Goal: Communication & Community: Answer question/provide support

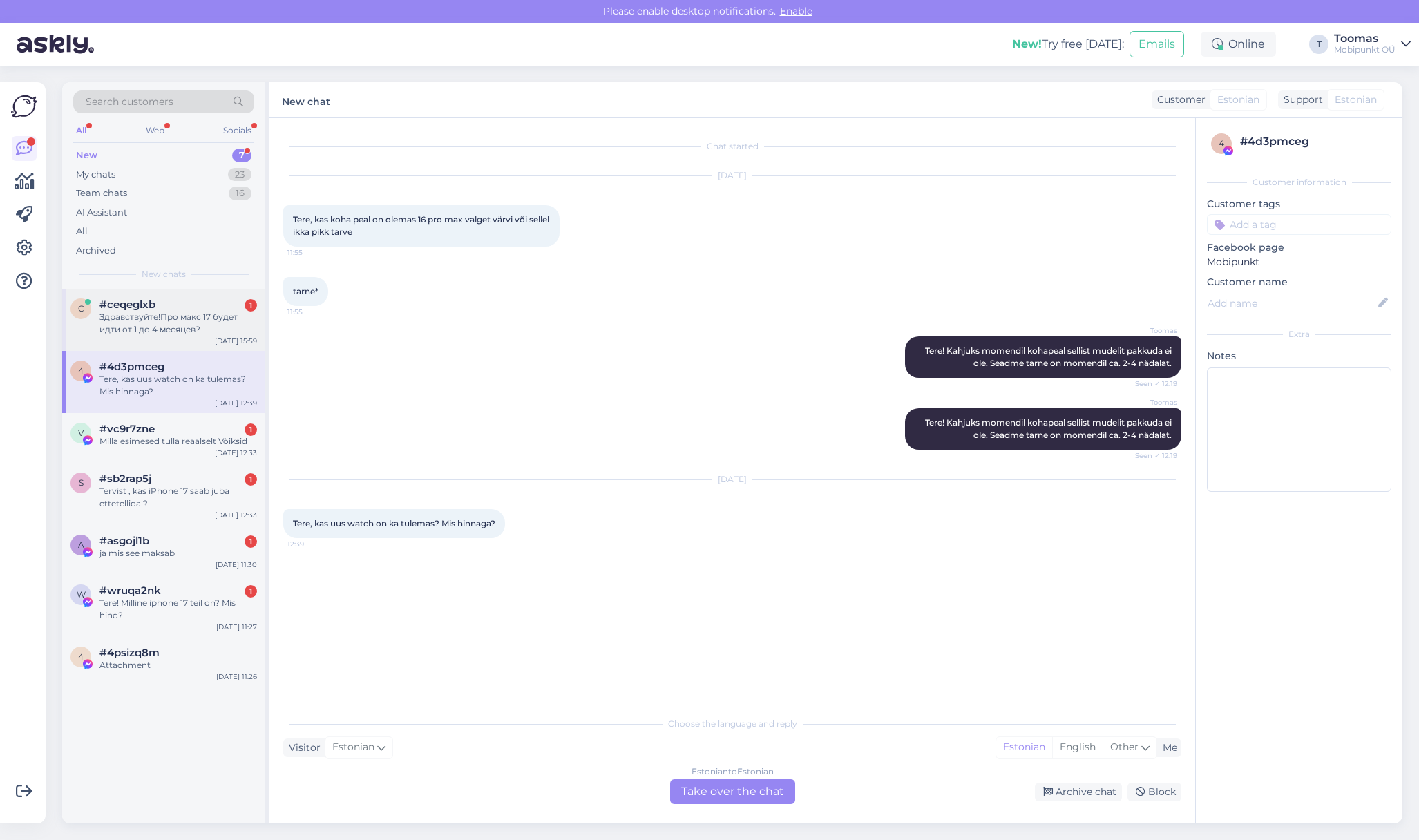
click at [198, 311] on div "Здравствуйте!Про макс 17 будет идти от 1 до 4 месяцев?" at bounding box center [178, 323] width 158 height 25
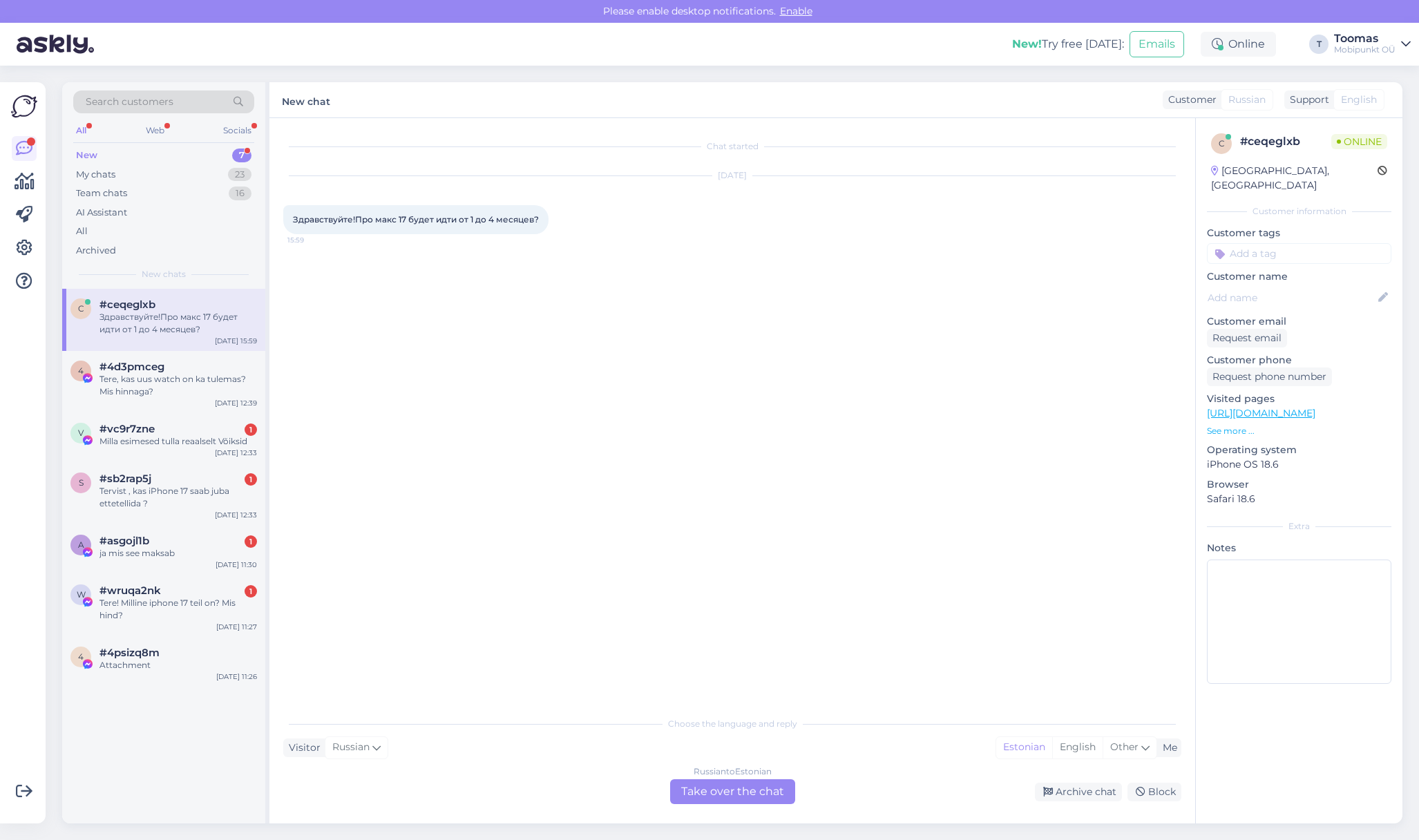
click at [726, 783] on div "Russian to Estonian Take over the chat" at bounding box center [732, 791] width 125 height 25
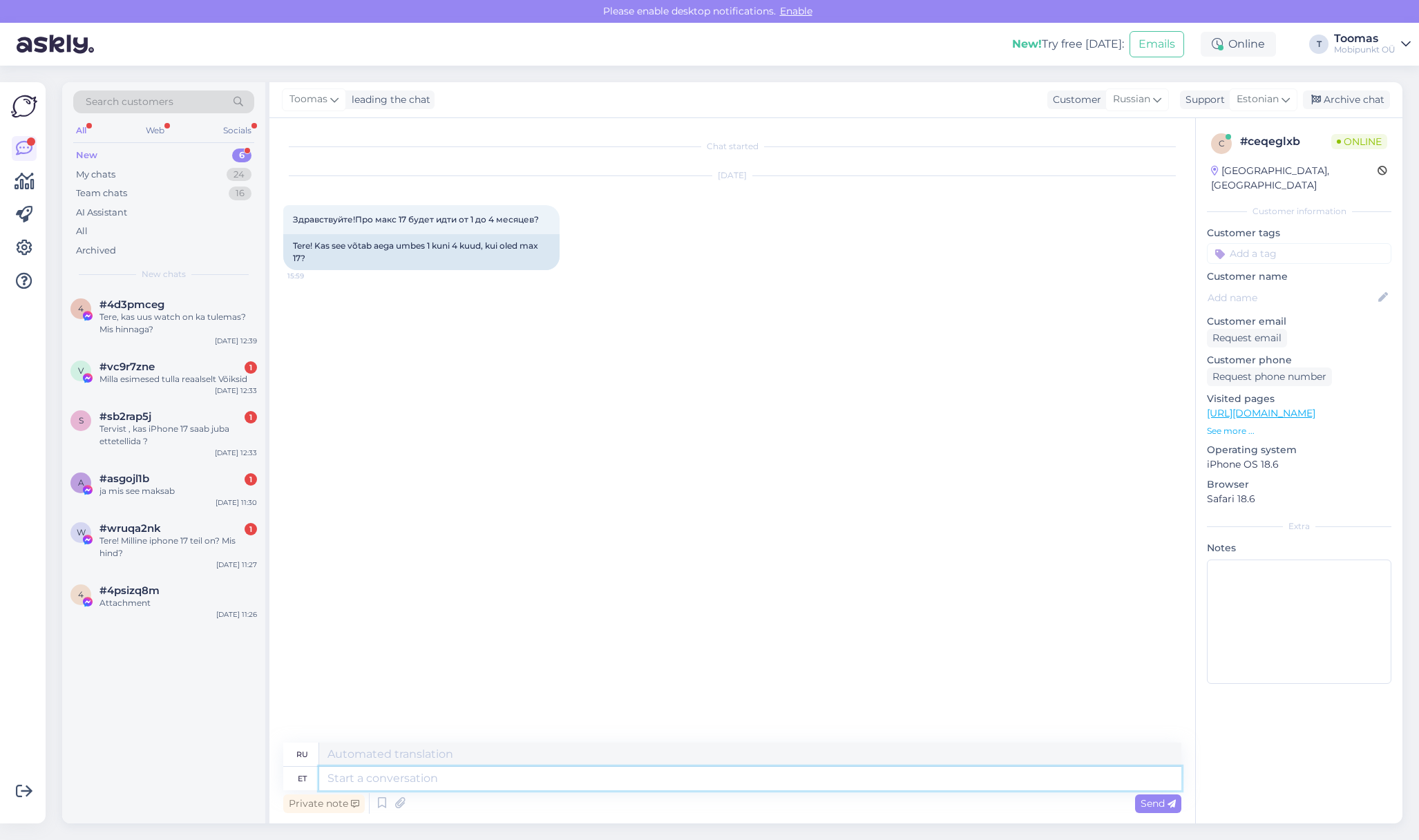
click at [622, 776] on textarea at bounding box center [750, 778] width 862 height 24
type textarea "Tere."
type textarea "Привет."
type textarea "Tere. Oleneb v"
type textarea "Привет. Это зависит от обстоятельств."
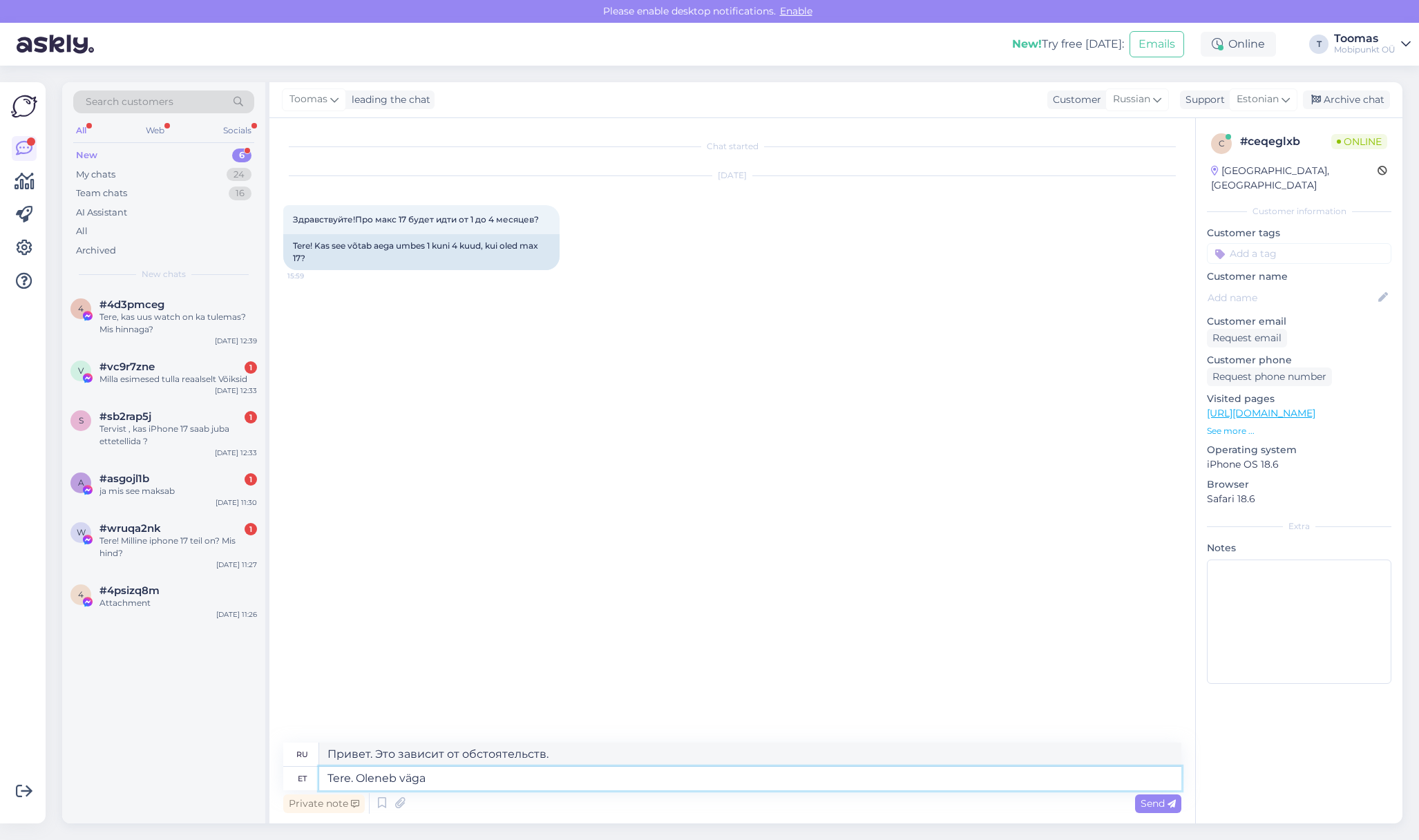
type textarea "Tere. Oleneb väga p"
type textarea "Привет. Это действительно зависит от обстоятельств."
type textarea "Tere. Oleneb väga palju k"
type textarea "Привет. Это зависит от многого."
type textarea "Tere. Oleneb vä"
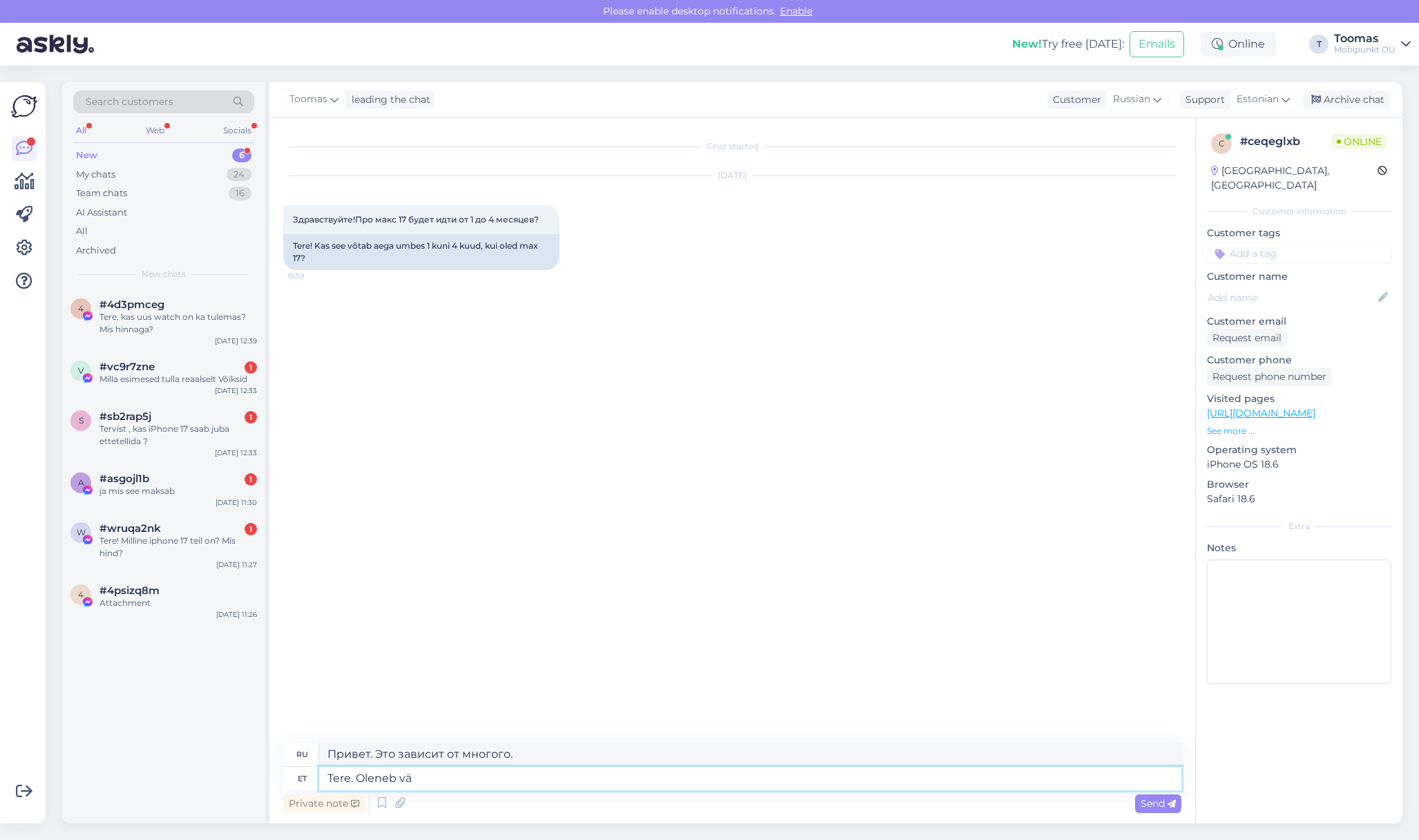
type textarea "Привет. Это действительно зависит от обстоятельств."
type textarea "Tere. O"
type textarea "Привет. Это зависит от обстоятельств."
type textarea "Tere."
type textarea "Привет."
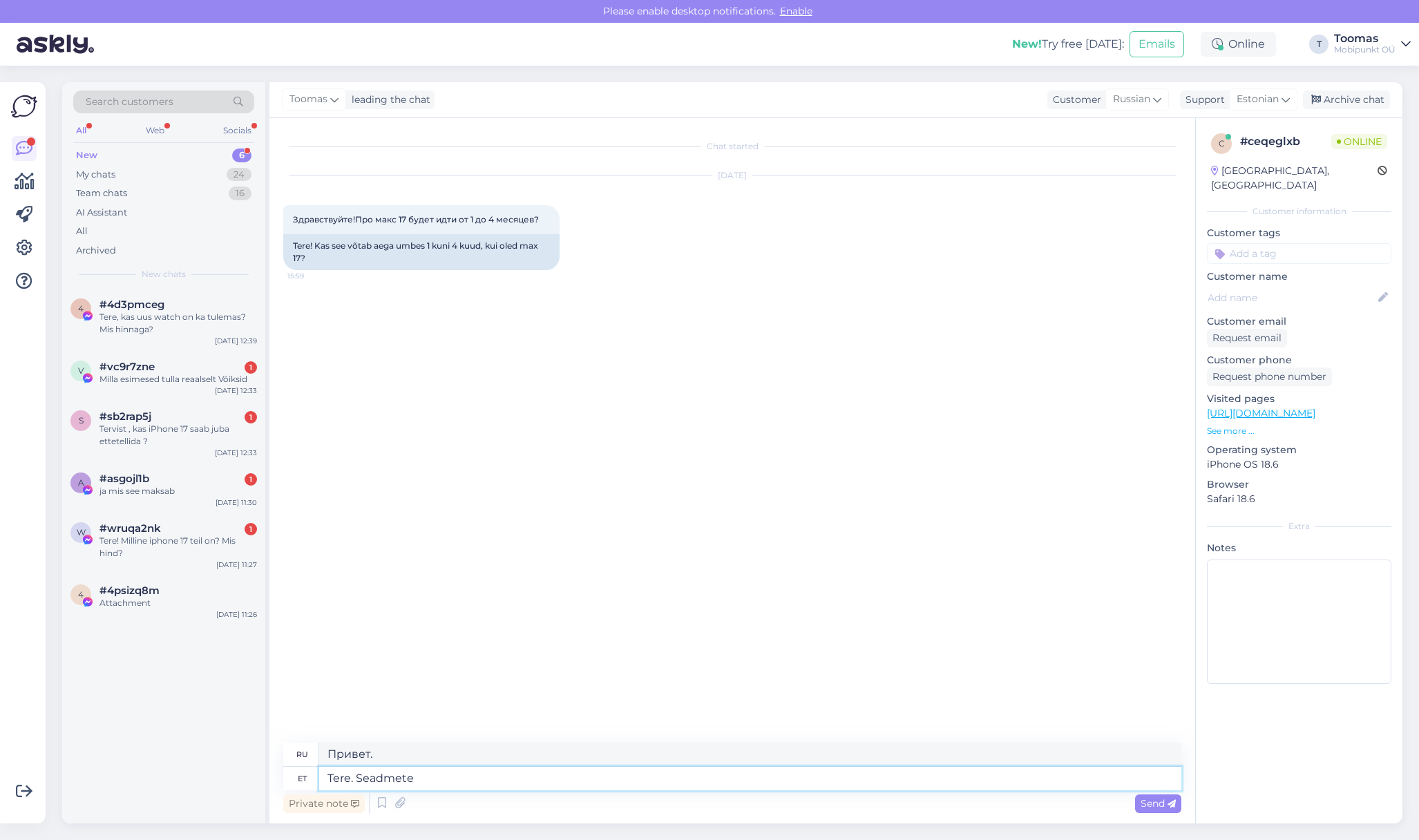
type textarea "Tere. Seadmete t"
type textarea "Привет. Оборудование."
type textarea "Tere. Seadmete tarne"
type textarea "Здравствуйте. Доставка оборудования."
type textarea "Tere. Seadmete tarne oleneb"
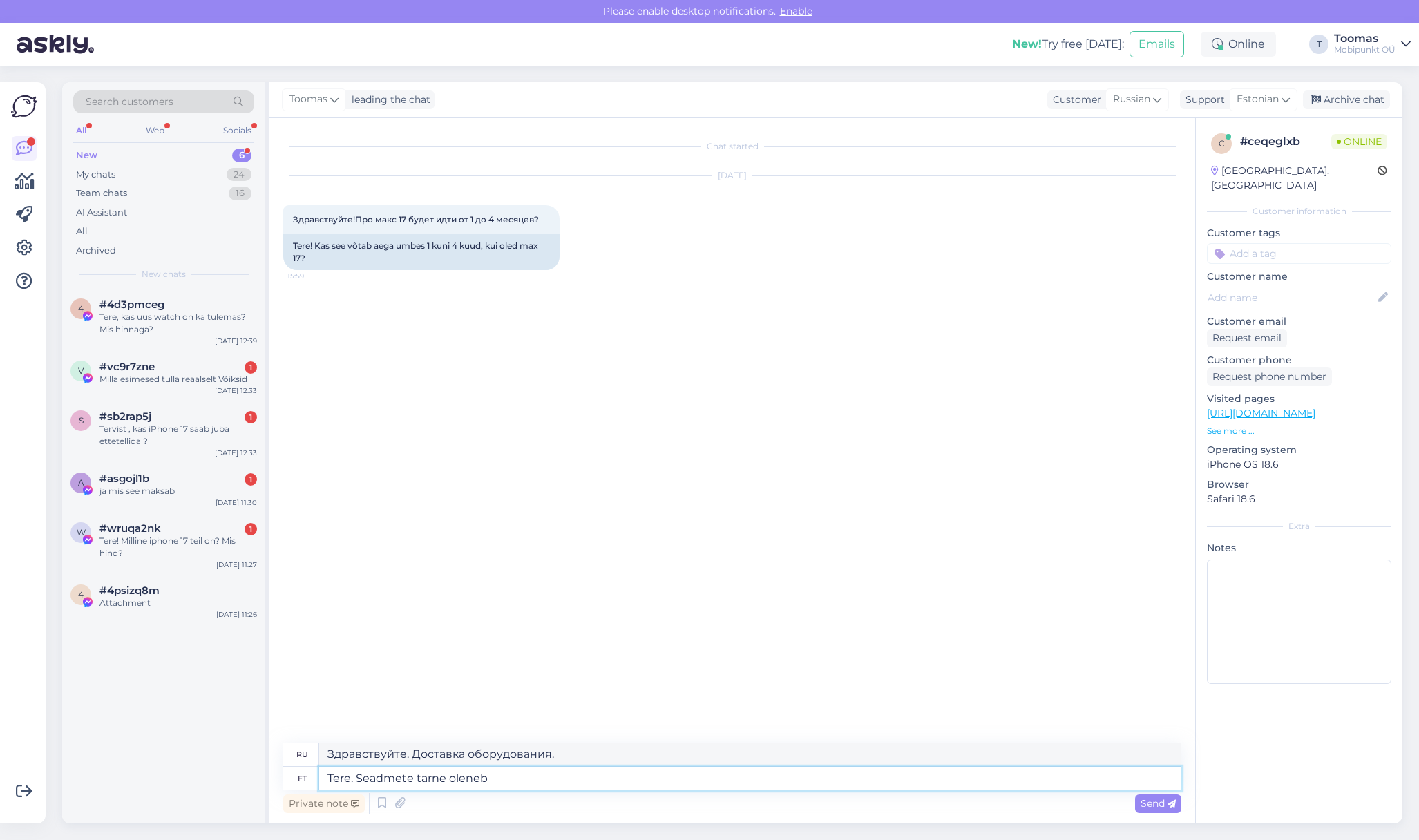
type textarea "Здравствуйте. Доставка оборудования зависит от"
type textarea "Tere. Seadmete tarne oleneb väga pa"
type textarea "Здравствуйте. Доставка оборудования очень сильно зависит от"
type textarea "Tere. Seadmete tarne oleneb väga palju s"
type textarea "Здравствуйте. Доставка оборудования во многом зависит от"
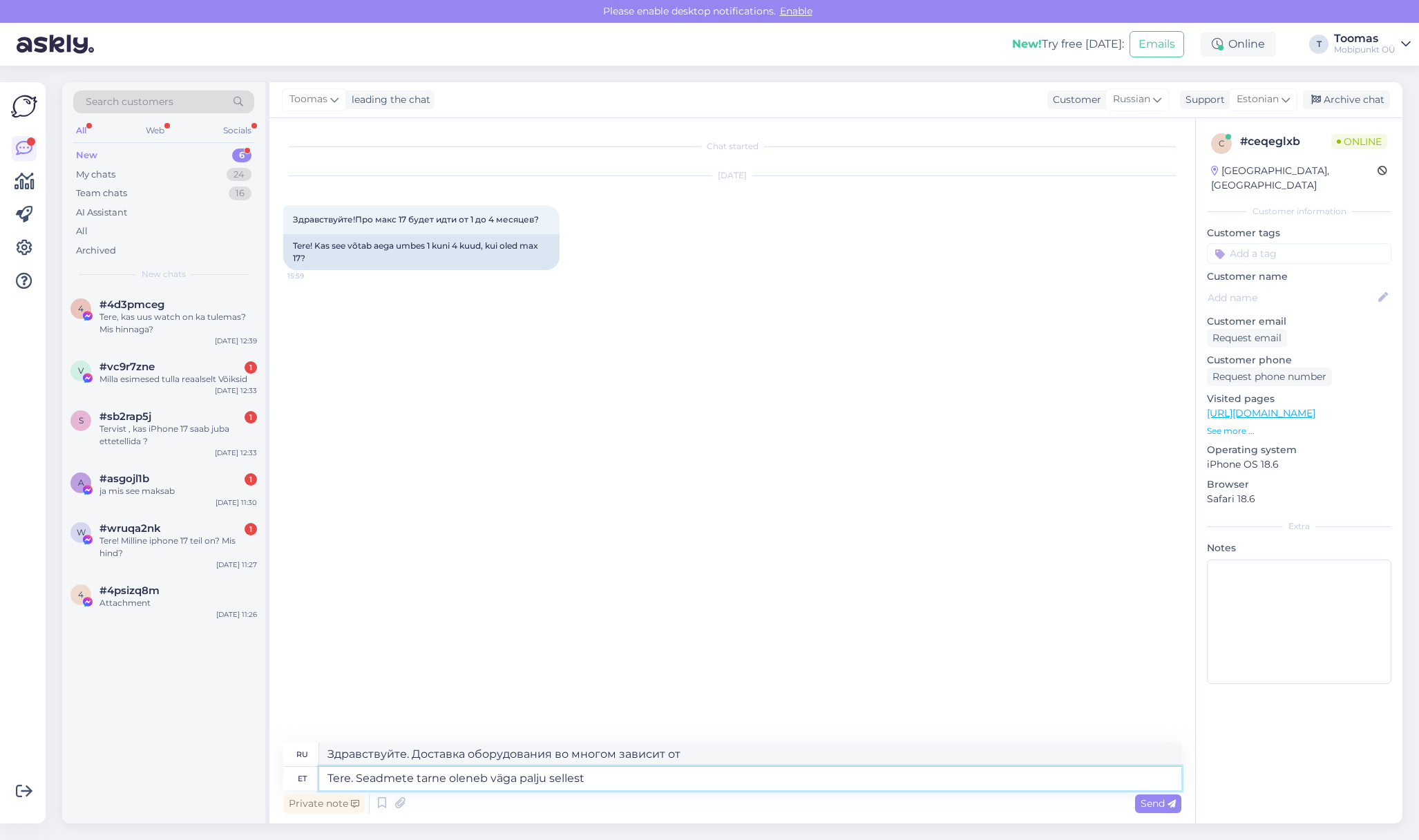
type textarea "Tere. Seadmete tarne oleneb väga palju sellest k"
type textarea "Здравствуйте. От этого во многом зависит поставка оборудования."
type textarea "Tere. Seadmete tarne oleneb väga palju sellest kui"
type textarea "Здравствуйте. Доставка оборудования очень сильно зависит от"
type textarea "Tere. Seadmete tarne oleneb väga palju sellest kui palju"
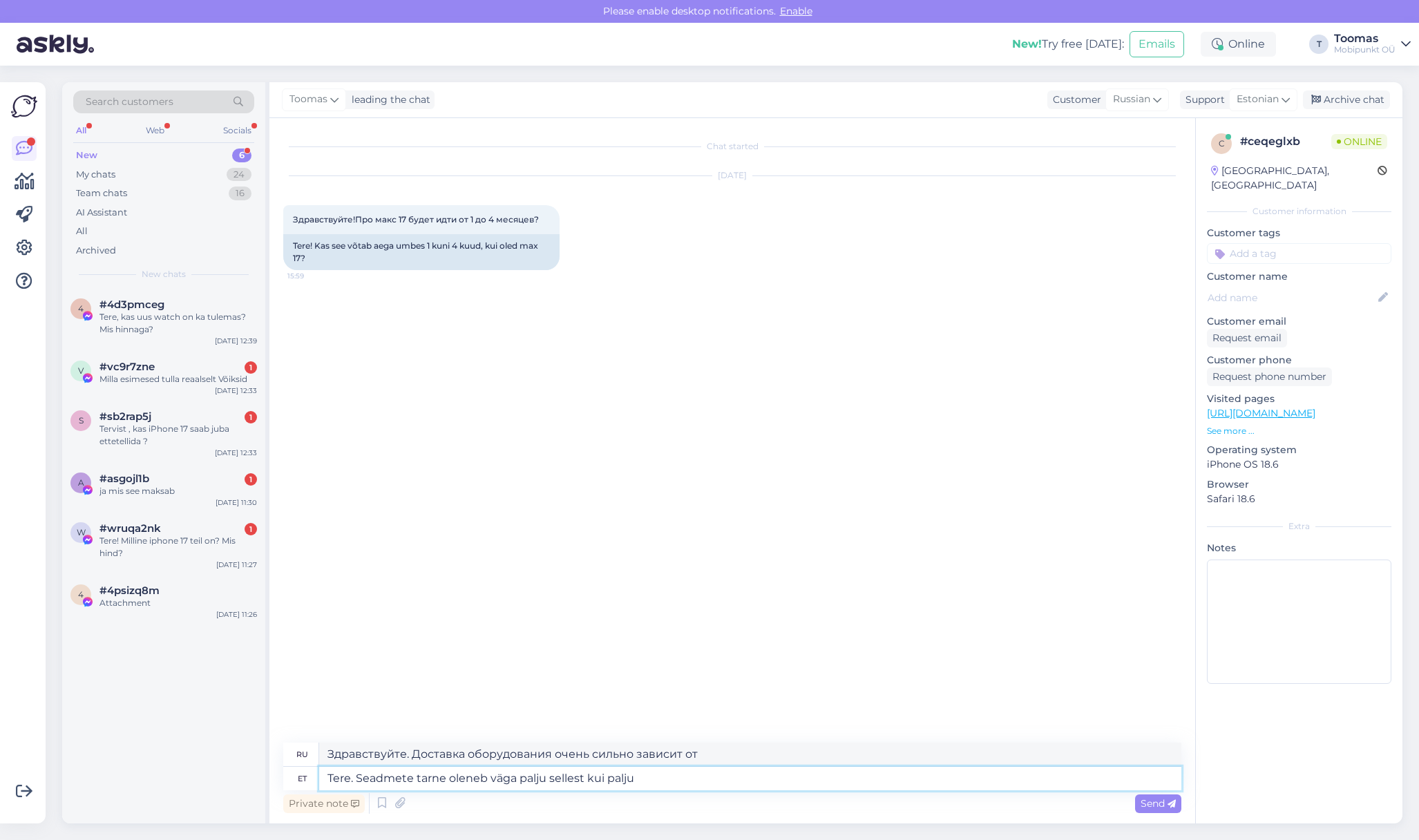
type textarea "Здравствуйте. Доставка оборудования очень сильно зависит от того, насколько"
type textarea "Tere. Seadmete tarne oleneb väga palju sellest kui palju [PERSON_NAME]"
type textarea "Здравствуйте. Доставка оборудования во многом зависит от количества свиней."
click at [405, 774] on textarea "Tere. Seadmete tarne oleneb väga palju sellest kui palju [PERSON_NAME]" at bounding box center [750, 778] width 862 height 24
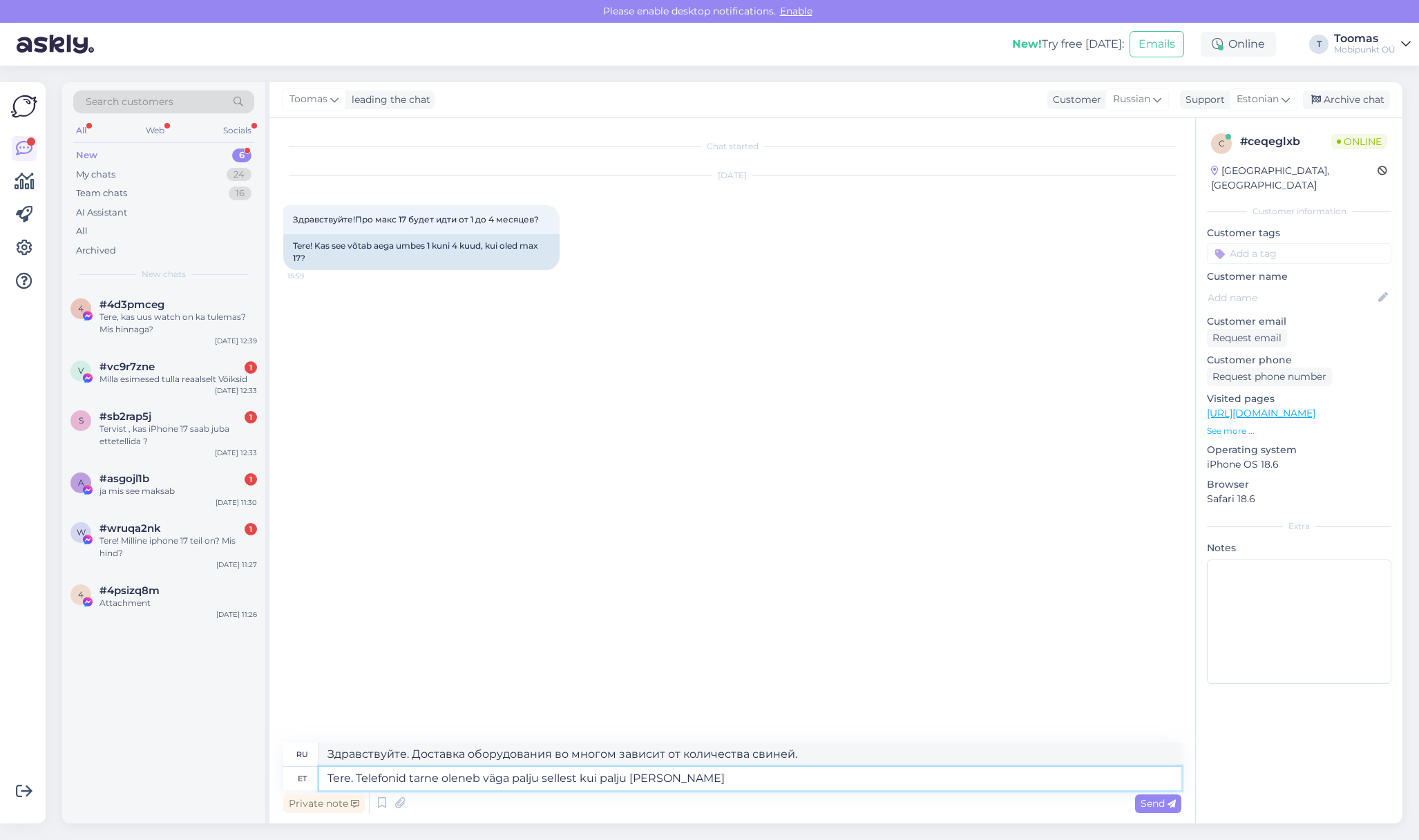
type textarea "Tere. Telefonide tarne oleneb väga palju sellest kui palju [PERSON_NAME]"
click at [736, 774] on textarea "Tere. Telefonide tarne oleneb väga palju sellest kui palju [PERSON_NAME]" at bounding box center [750, 778] width 862 height 24
type textarea "Здравствуйте. Доставка телефонов во многом зависит от количества заказанных вам…"
type textarea "Tere. Telefonide tarne oleneb väga palju sellest kui palju seadmeid"
type textarea "Здравствуйте. Доставка телефонов во многом зависит от количества устройств."
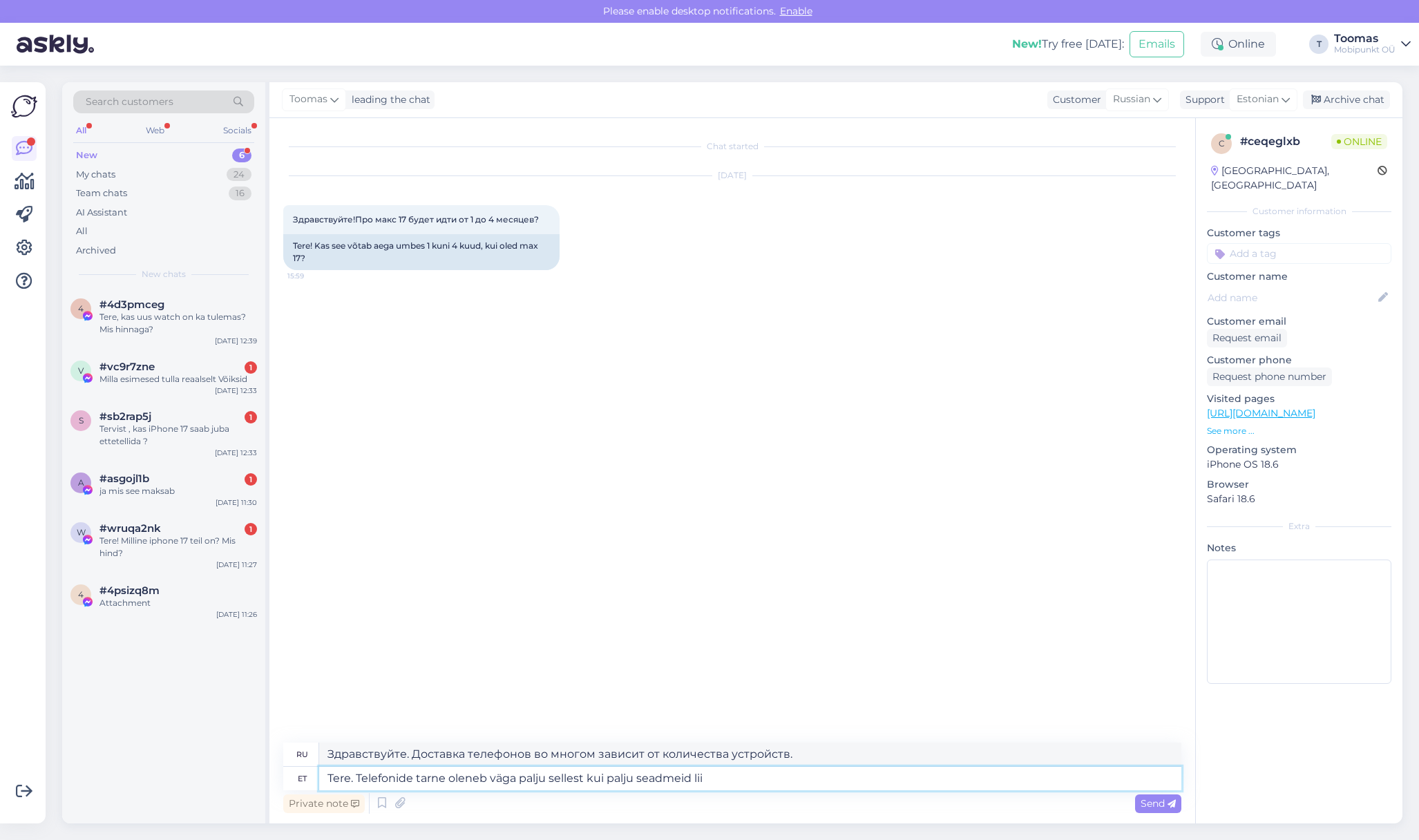
type textarea "Tere. Telefonide tarne oleneb väga palju sellest kui palju seadmeid liik"
type textarea "Здравствуйте. Доставка телефонов во многом зависит от количества заказанных вам…"
type textarea "Tere. Telefonide tarne oleneb väga palju sellest kui palju seadmeid s"
type textarea "Здравствуйте. Доставка телефонов во многом зависит от количества устройств."
type textarea "Tere. Telefonide tarne oleneb väga palju sellest kui palju seadmeid saadavale t"
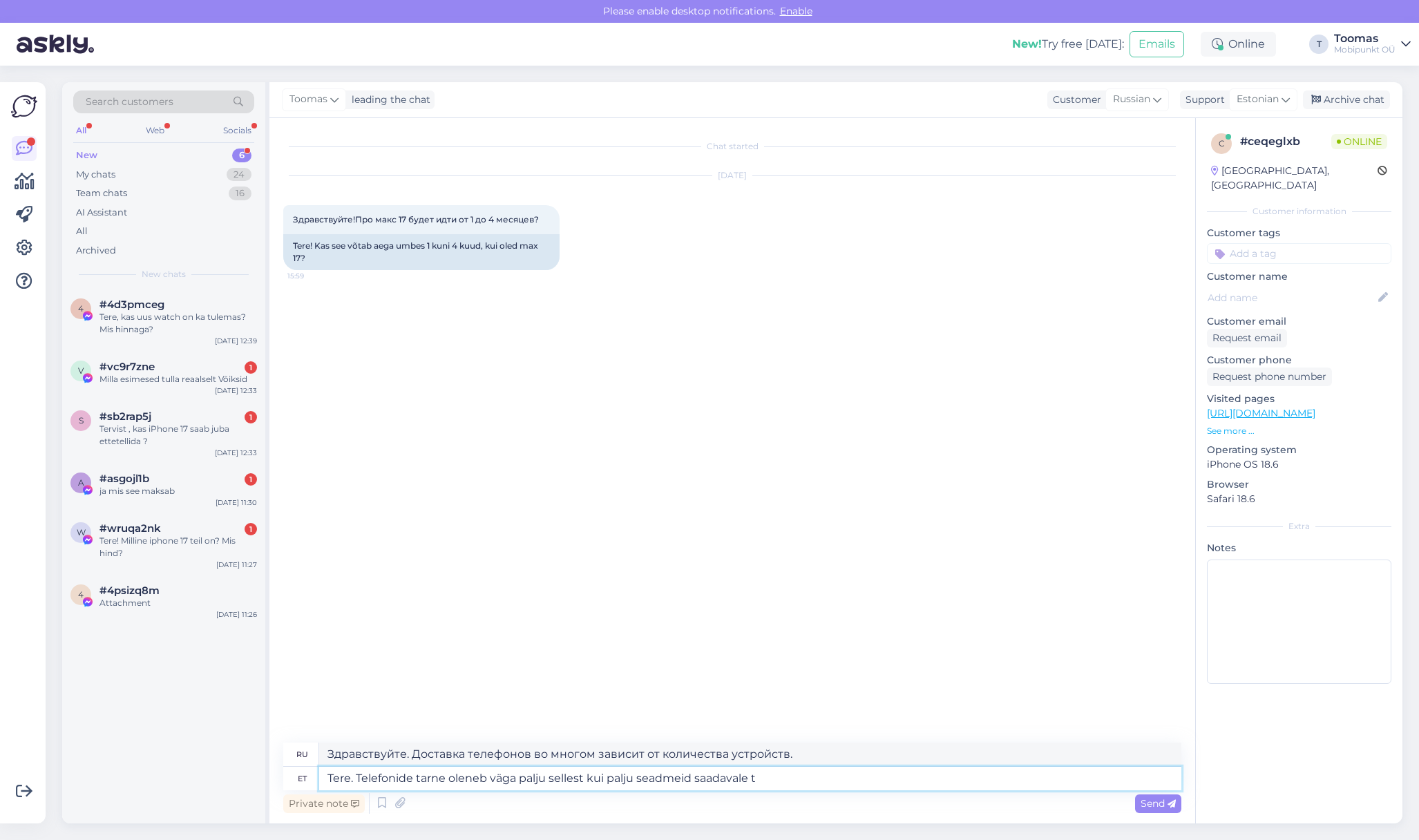
type textarea "Здравствуйте. Доставка телефонов сильно зависит от количества доступных устройс…"
type textarea "Tere. Telefonide tarne oleneb väga palju sellest kui palju seadmeid saadavale t…"
type textarea "Здравствуйте. Поставки телефонов во многом зависят от того, сколько устройств б…"
type textarea "Tere. Telefonide tarne oleneb väga palju sellest kui palju seadmeid saadavale t…"
type textarea "Здравствуйте. Доставка телефонов во многом зависит от того, сколько устройств б…"
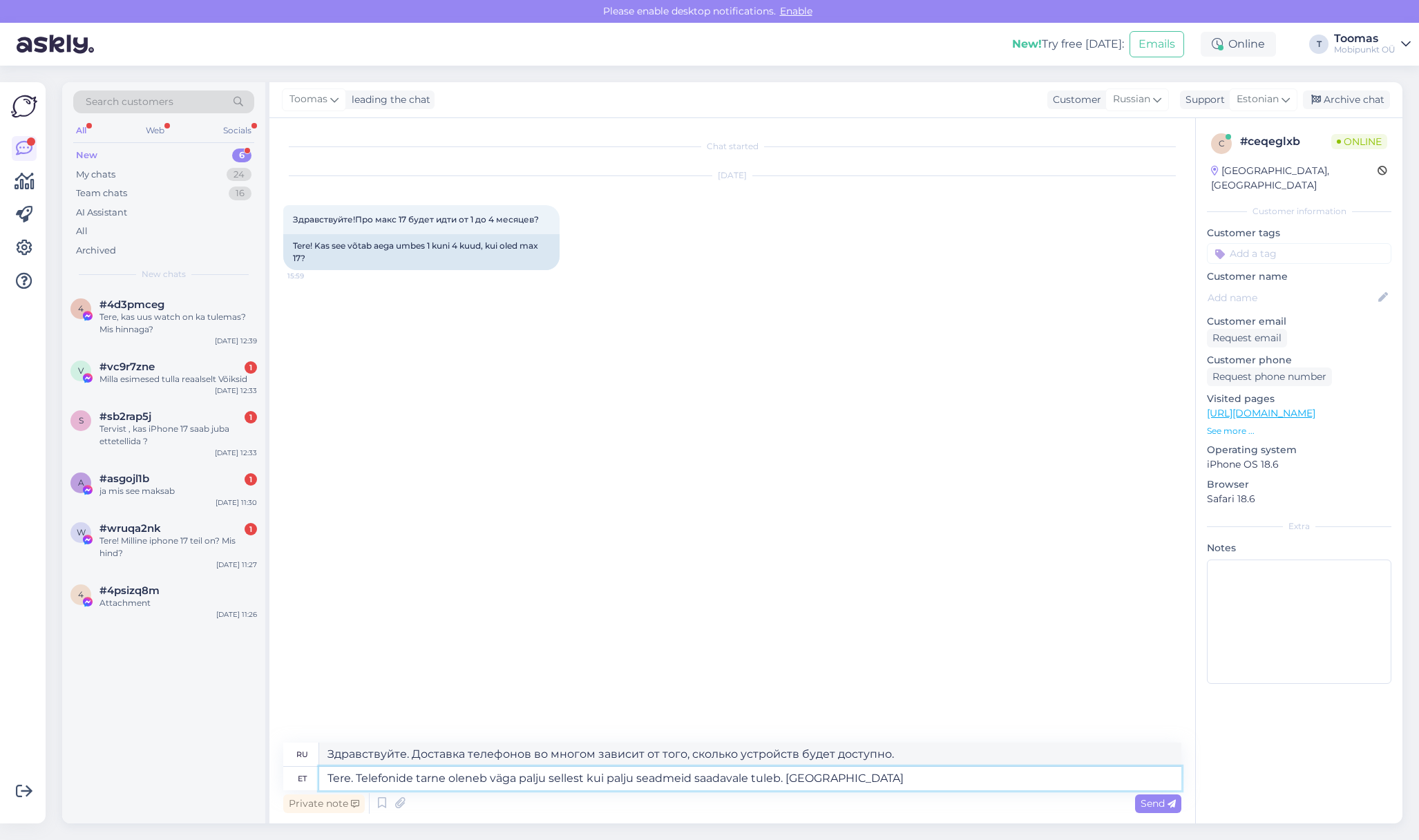
type textarea "Tere. Telefonide tarne oleneb väga palju sellest kui palju seadmeid saadavale t…"
type textarea "Здравствуйте. Поставки телефонов сильно зависят от того, сколько устройств буде…"
type textarea "Tere. Telefonide tarne oleneb väga palju sellest kui palju seadmeid saadavale t…"
type textarea "Здравствуйте. Поставки телефонов во многом зависят от того, сколько устройств б…"
type textarea "Tere. Telefonide tarne oleneb väga palju sellest kui palju seadmeid saadavale t…"
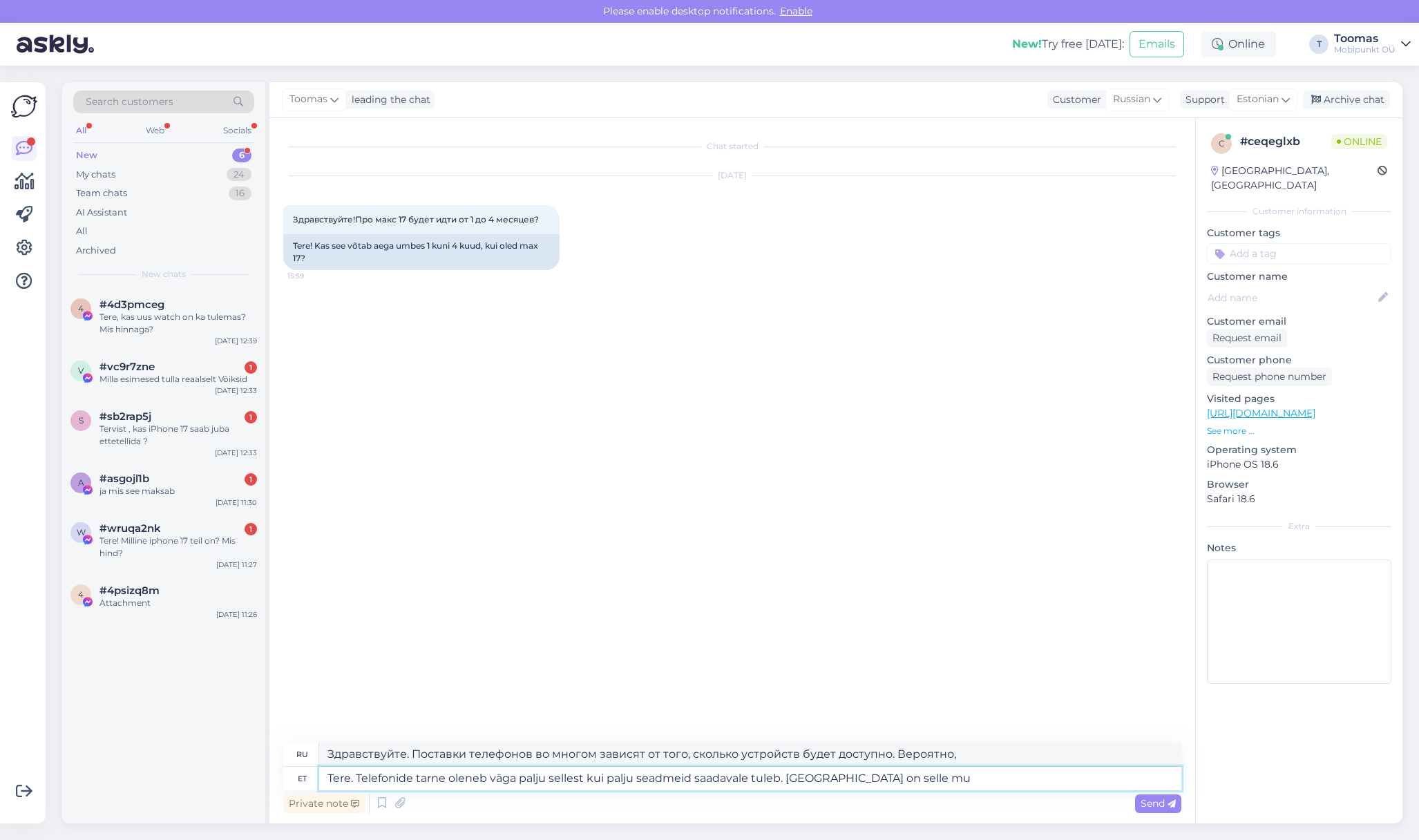
type textarea "Здравствуйте. Доставка телефонов сильно зависит от количества доступных устройс…"
type textarea "Tere. Telefonide tarne oleneb väga palju sellest kui palju seadmeid saadavale t…"
type textarea "Здравствуйте. Доставка телефонов сильно зависит от количества доступных устройс…"
type textarea "Tere. Telefonide tarne oleneb väga palju sellest kui palju seadmeid saadavale t…"
type textarea "Здравствуйте. Доставка телефонов сильно зависит от количества доступных устройс…"
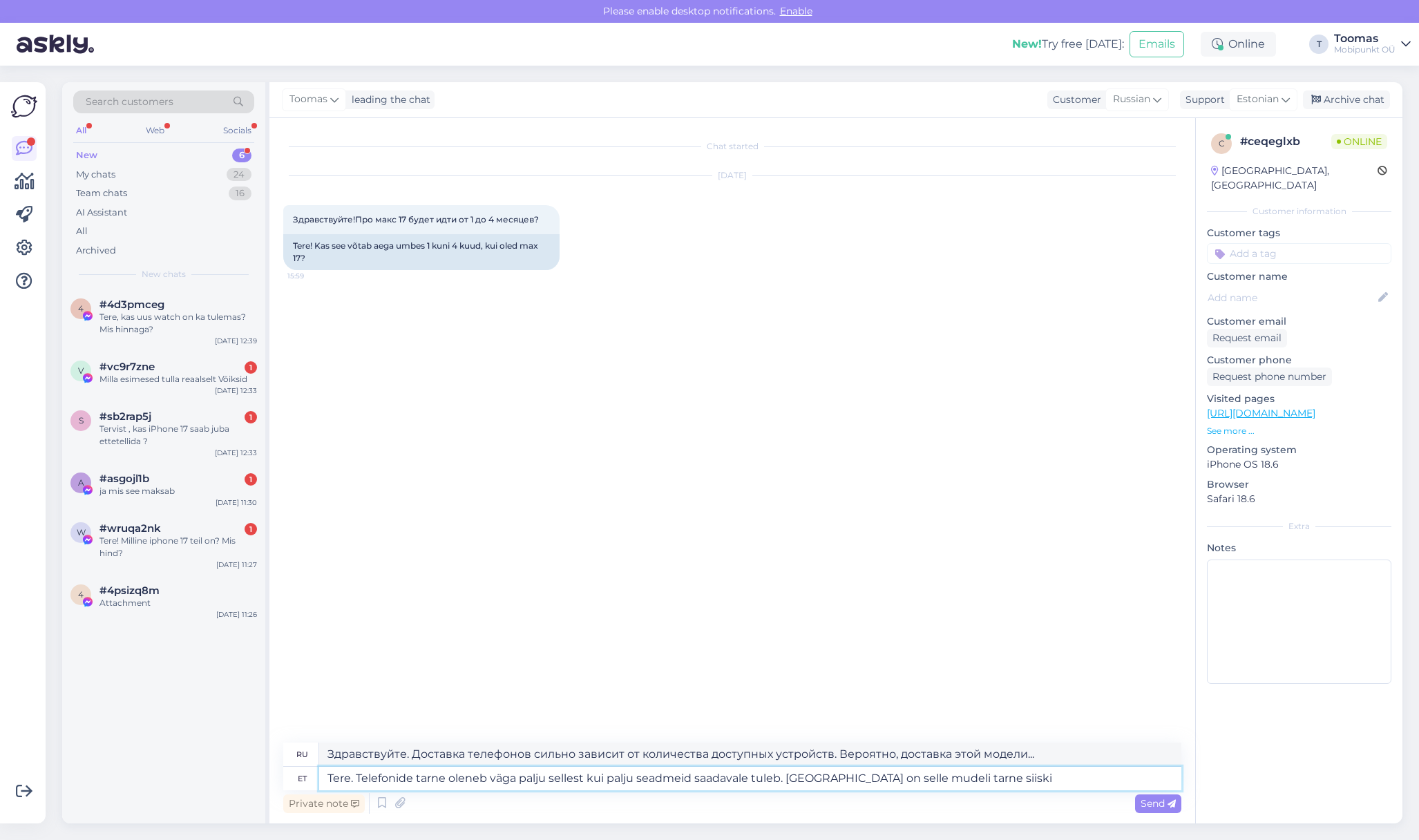
type textarea "Tere. Telefonide tarne oleneb väga palju sellest kui palju seadmeid saadavale t…"
type textarea "Здравствуйте. Доставка телефонов сильно зависит от количества доступных устройс…"
type textarea "Tere. Telefonide tarne oleneb väga palju sellest kui palju seadmeid saadavale t…"
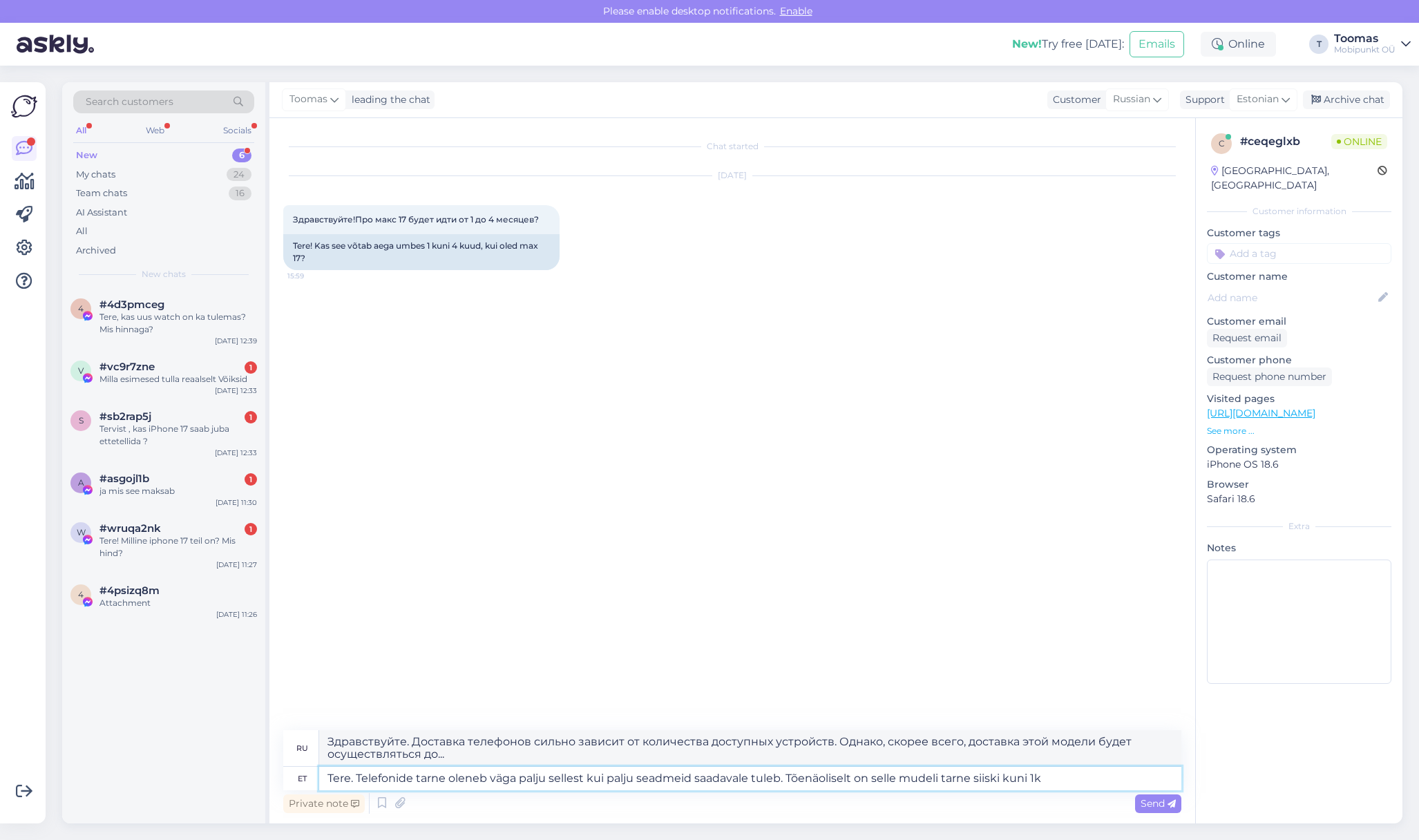
type textarea "Здравствуйте. Доставка телефонов сильно зависит от количества доступных устройс…"
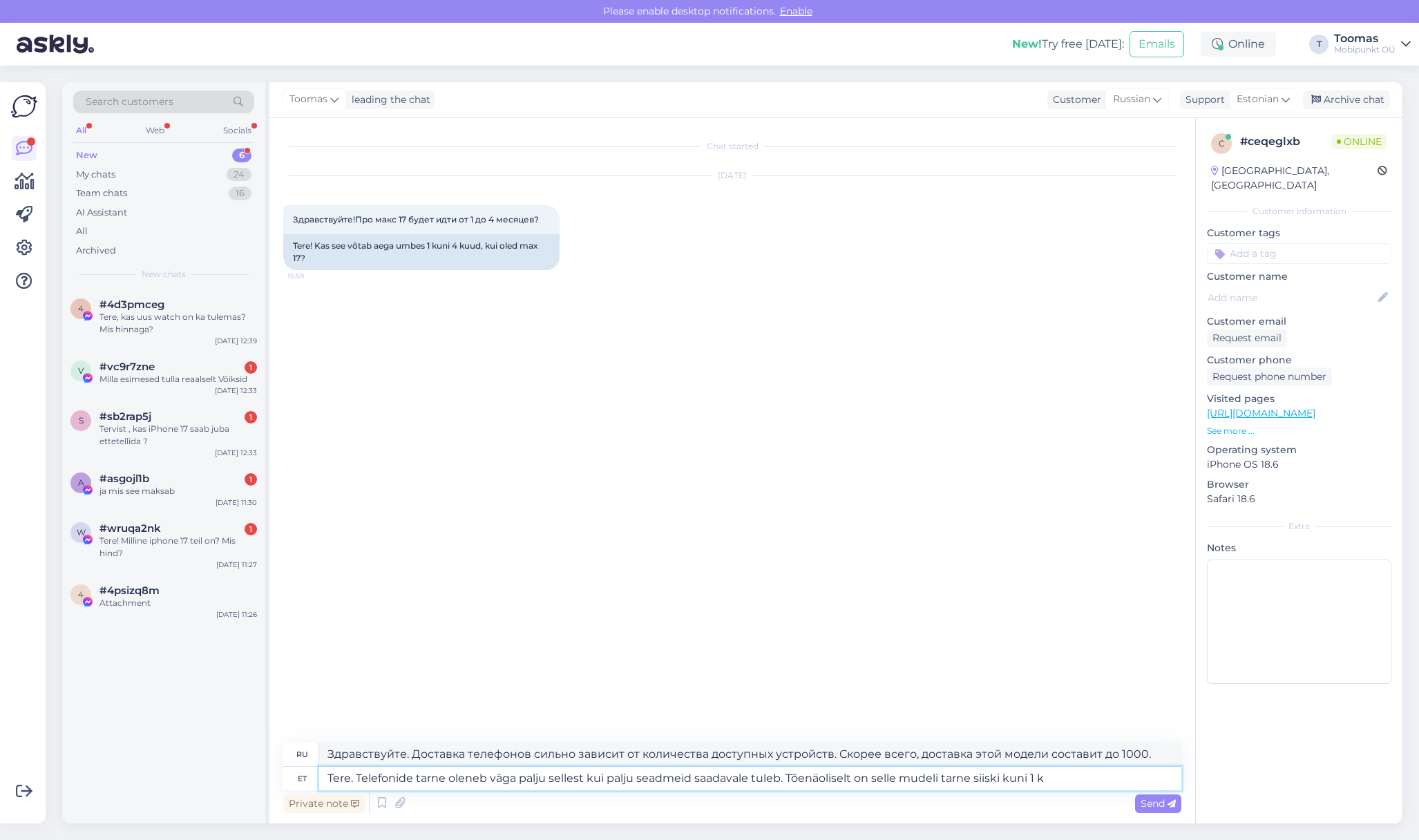
type textarea "Tere. Telefonide tarne oleneb väga palju sellest kui palju seadmeid saadavale t…"
type textarea "Здравствуйте. Доставка телефонов сильно зависит от количества доступных устройс…"
type textarea "Tere. Telefonide tarne oleneb väga palju sellest kui palju seadmeid saadavale t…"
type textarea "Здравствуйте. Срок доставки телефонов во многом зависит от количества доступных…"
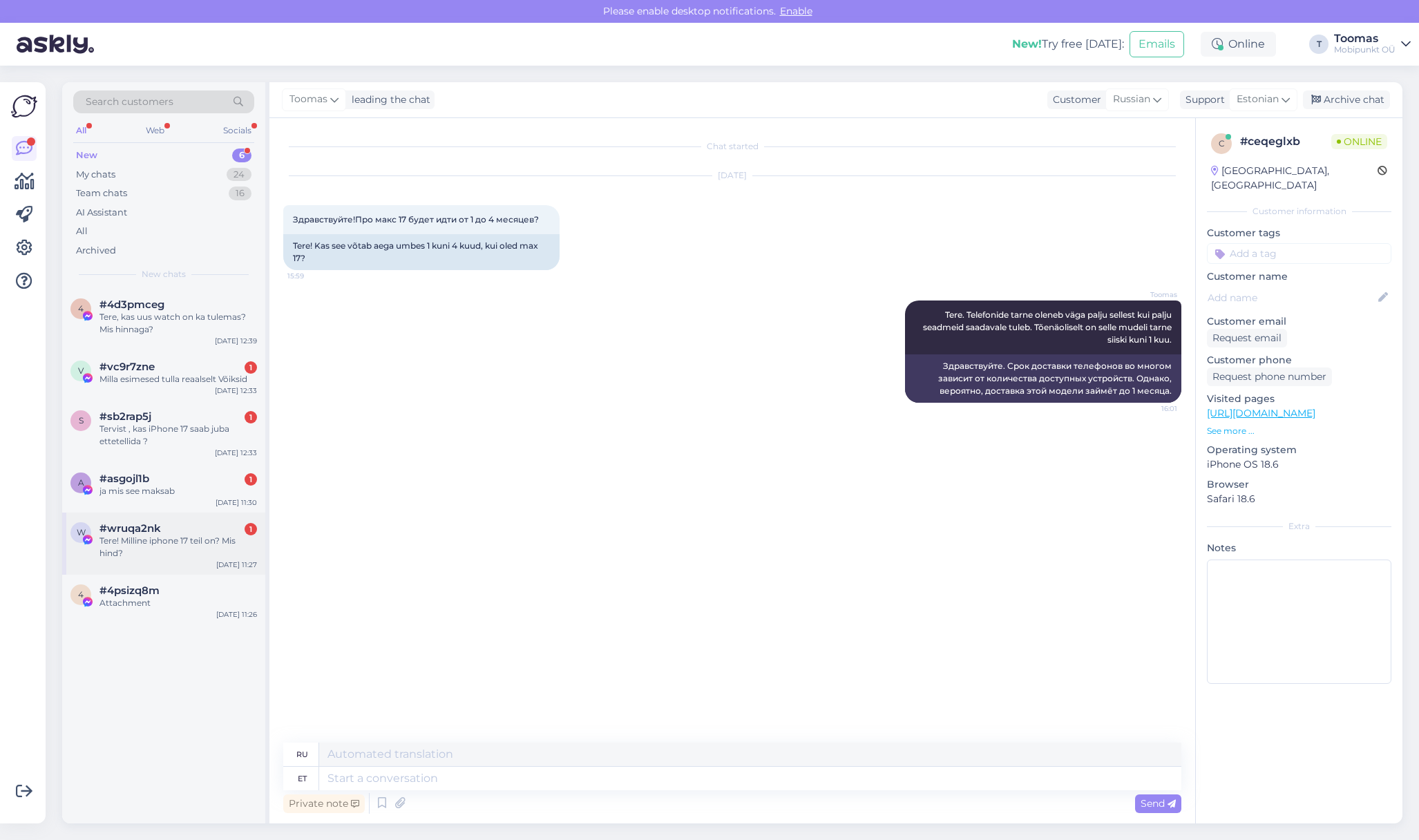
click at [168, 540] on div "Tere! Milline iphone 17 teil on? Mis hind?" at bounding box center [178, 546] width 158 height 25
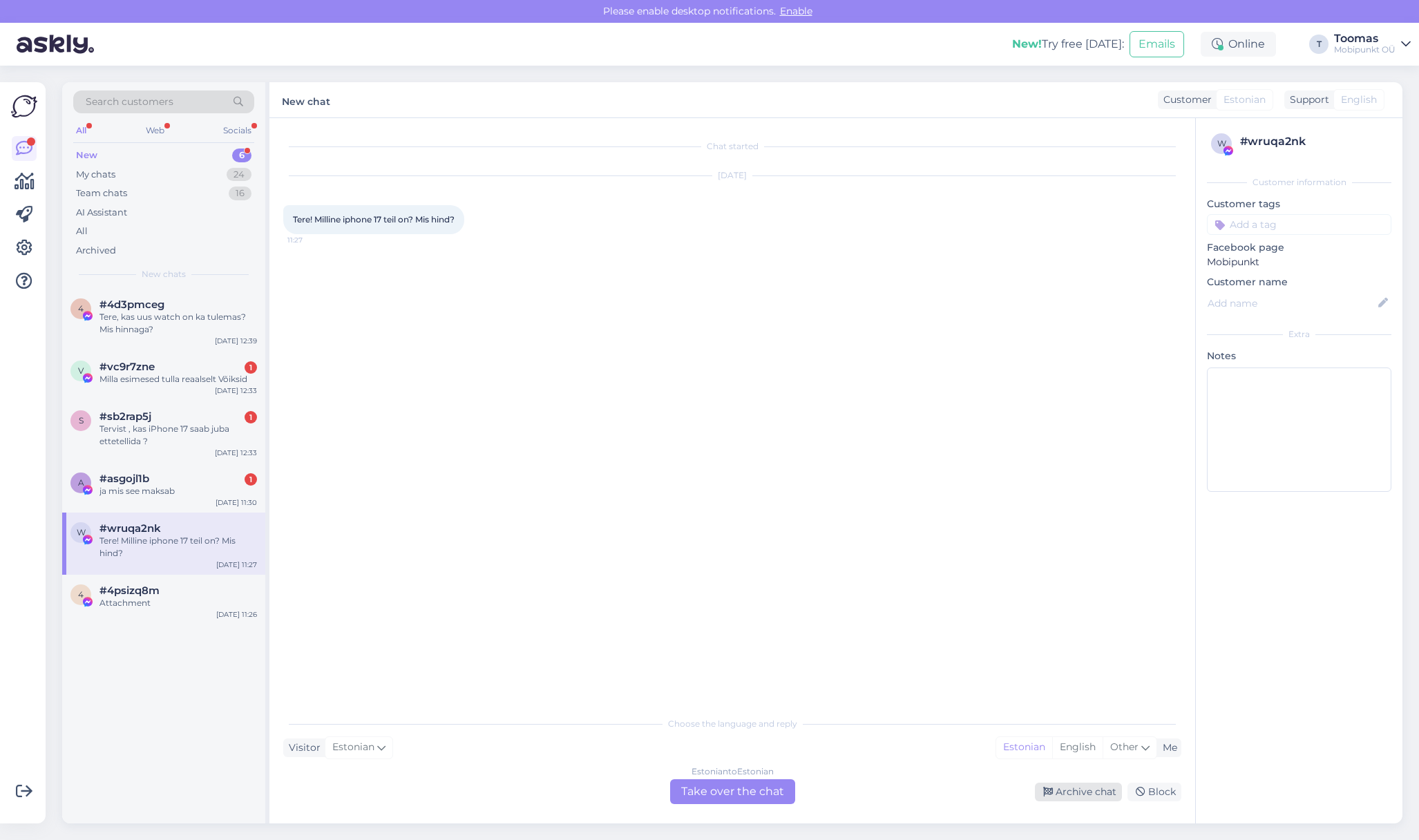
click at [1043, 795] on div "Archive chat" at bounding box center [1079, 792] width 87 height 19
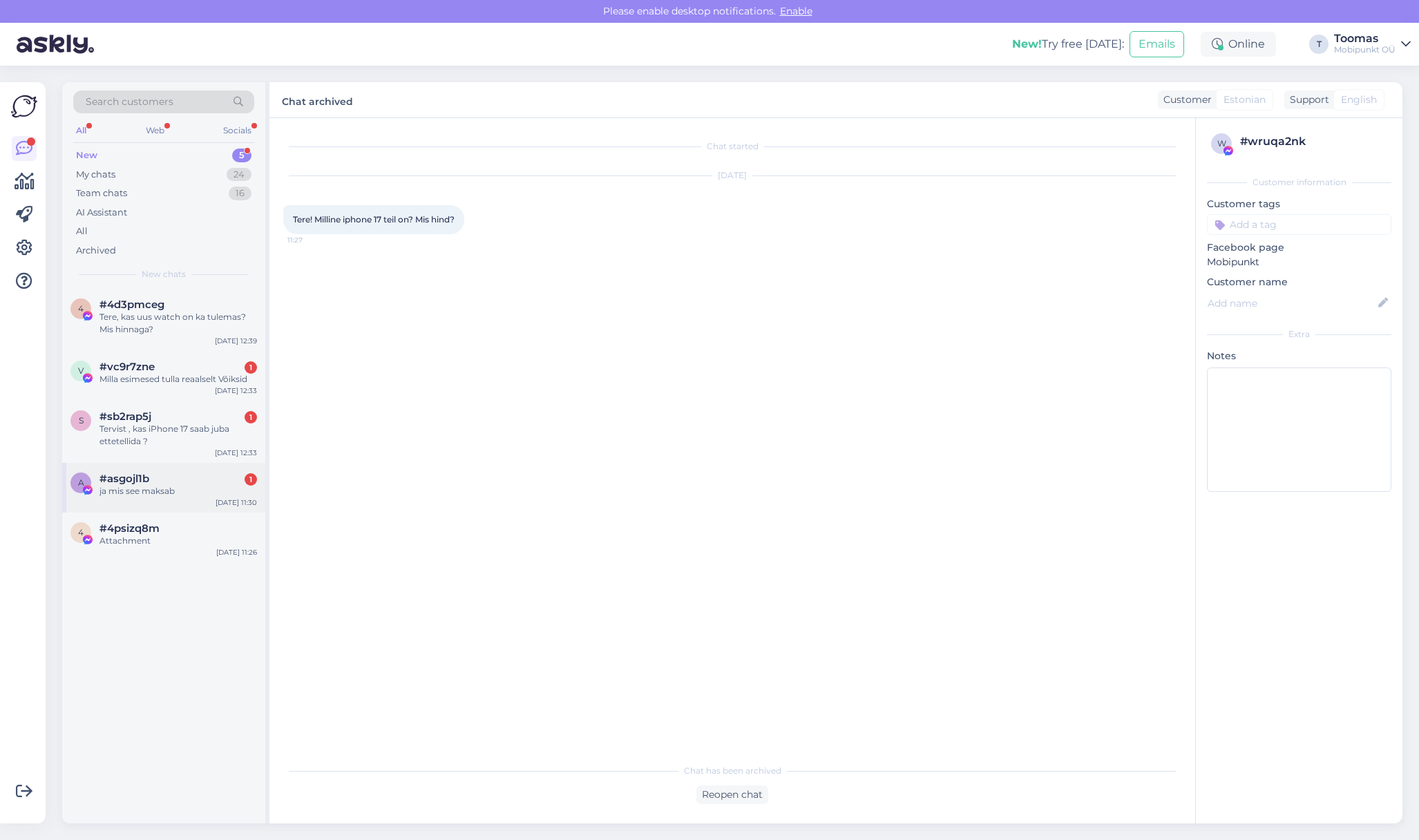
click at [212, 493] on div "ja mis see maksab" at bounding box center [178, 491] width 158 height 12
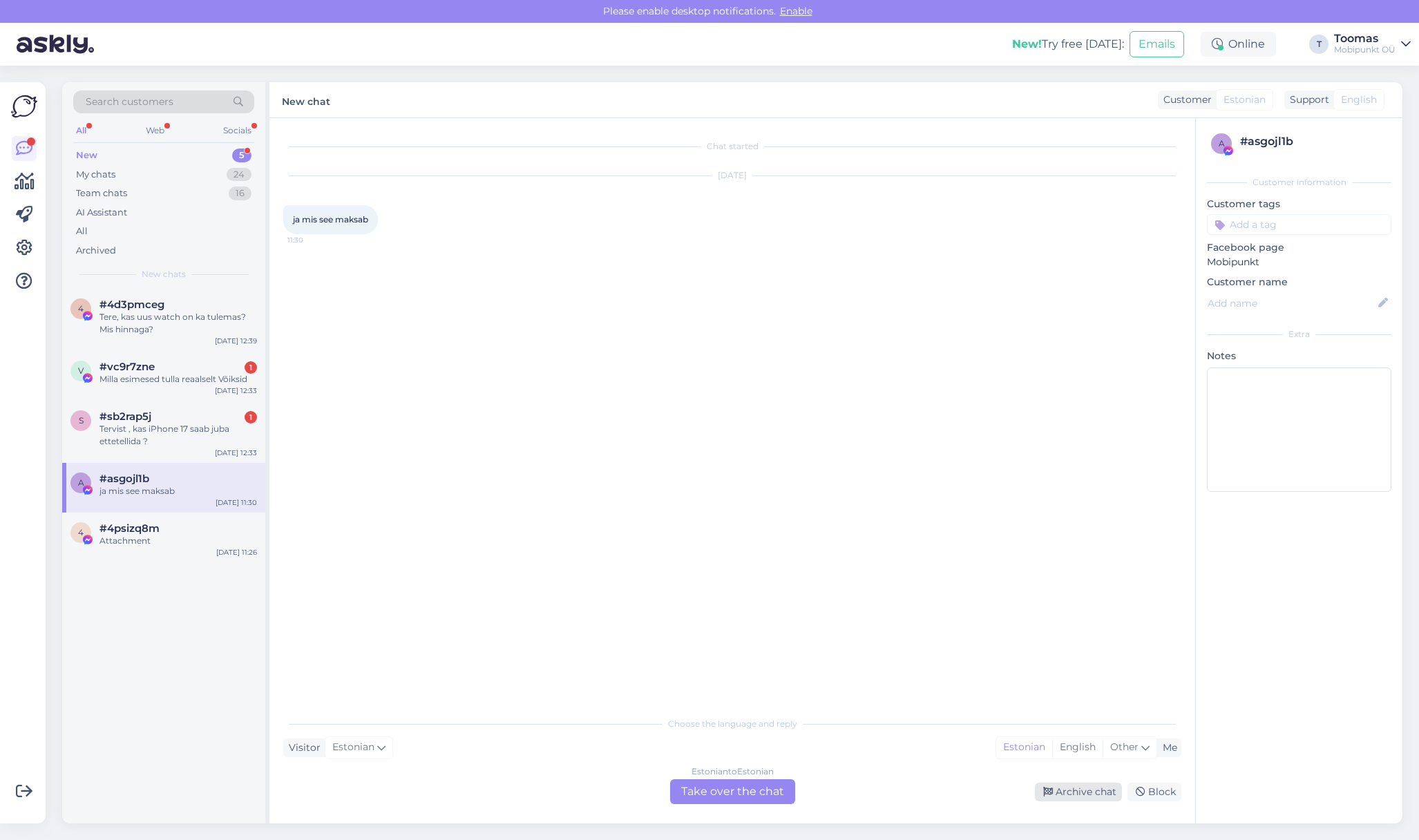
click at [1058, 794] on div "Archive chat" at bounding box center [1079, 792] width 87 height 19
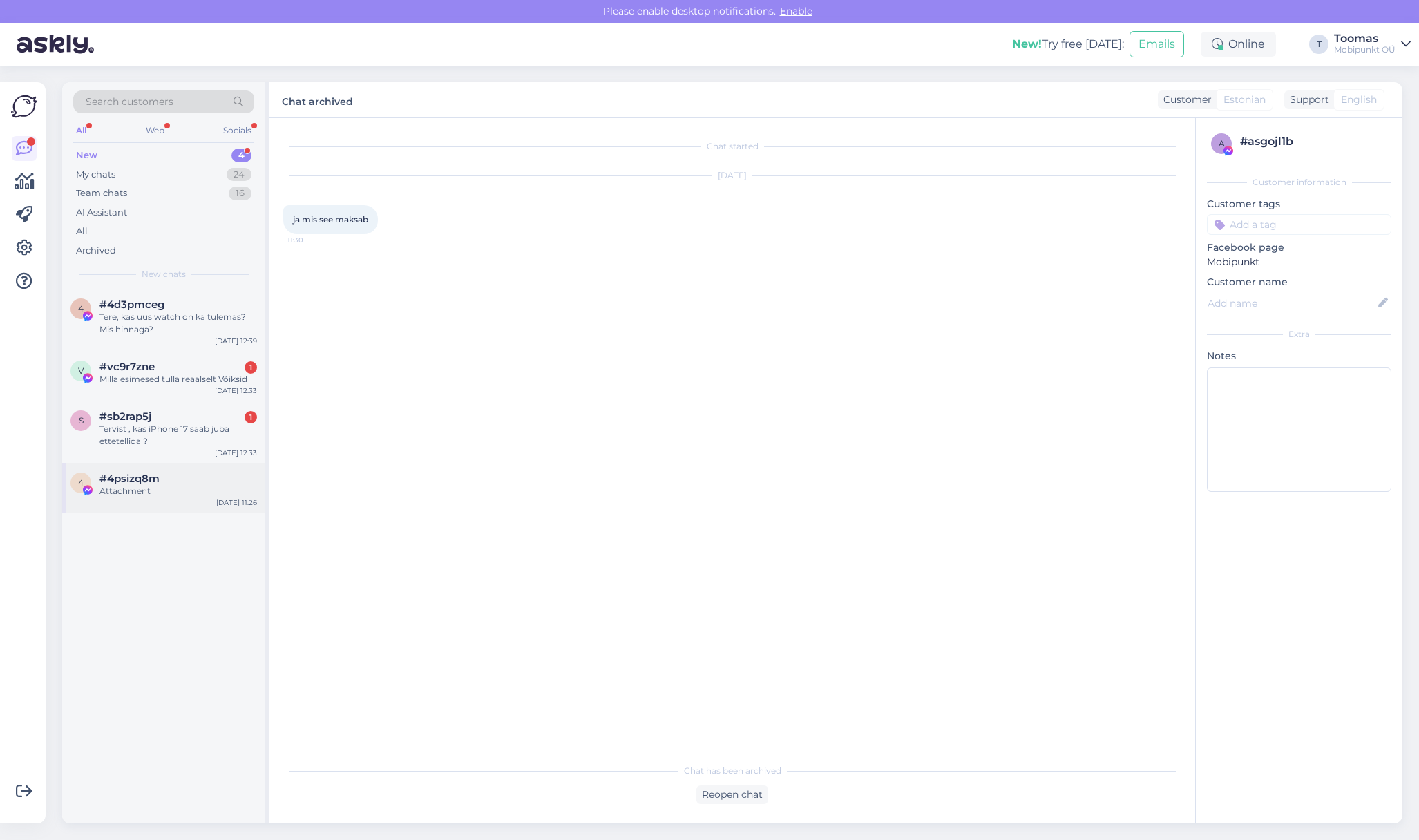
drag, startPoint x: 126, startPoint y: 449, endPoint x: 248, endPoint y: 469, distance: 123.6
click at [127, 449] on div "s #sb2rap5j 1 Tervist , kas iPhone 17 saab juba ettetellida ? [DATE] 12:33" at bounding box center [163, 431] width 203 height 62
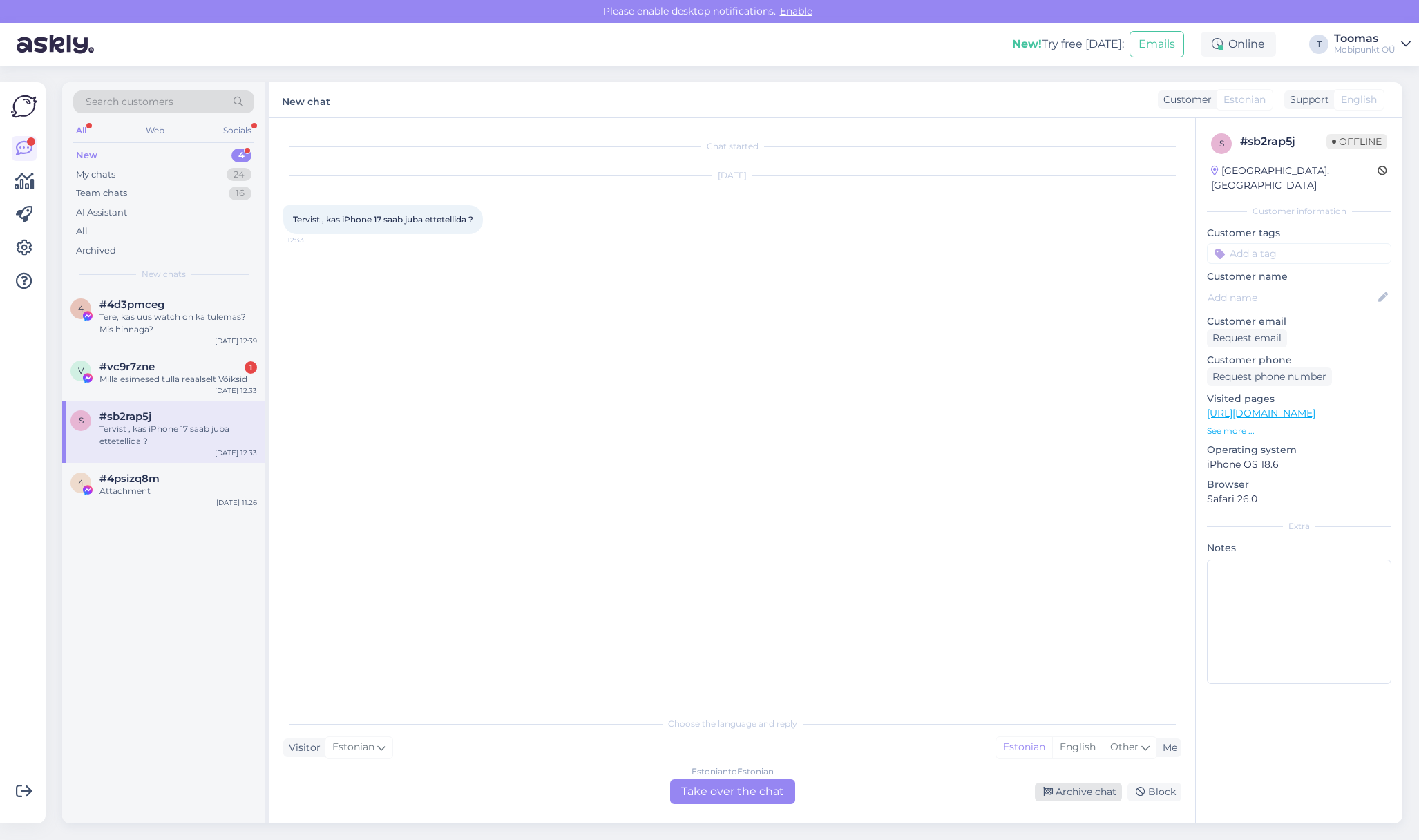
drag, startPoint x: 1077, startPoint y: 795, endPoint x: 1068, endPoint y: 792, distance: 9.5
click at [1076, 795] on div "Archive chat" at bounding box center [1079, 792] width 87 height 19
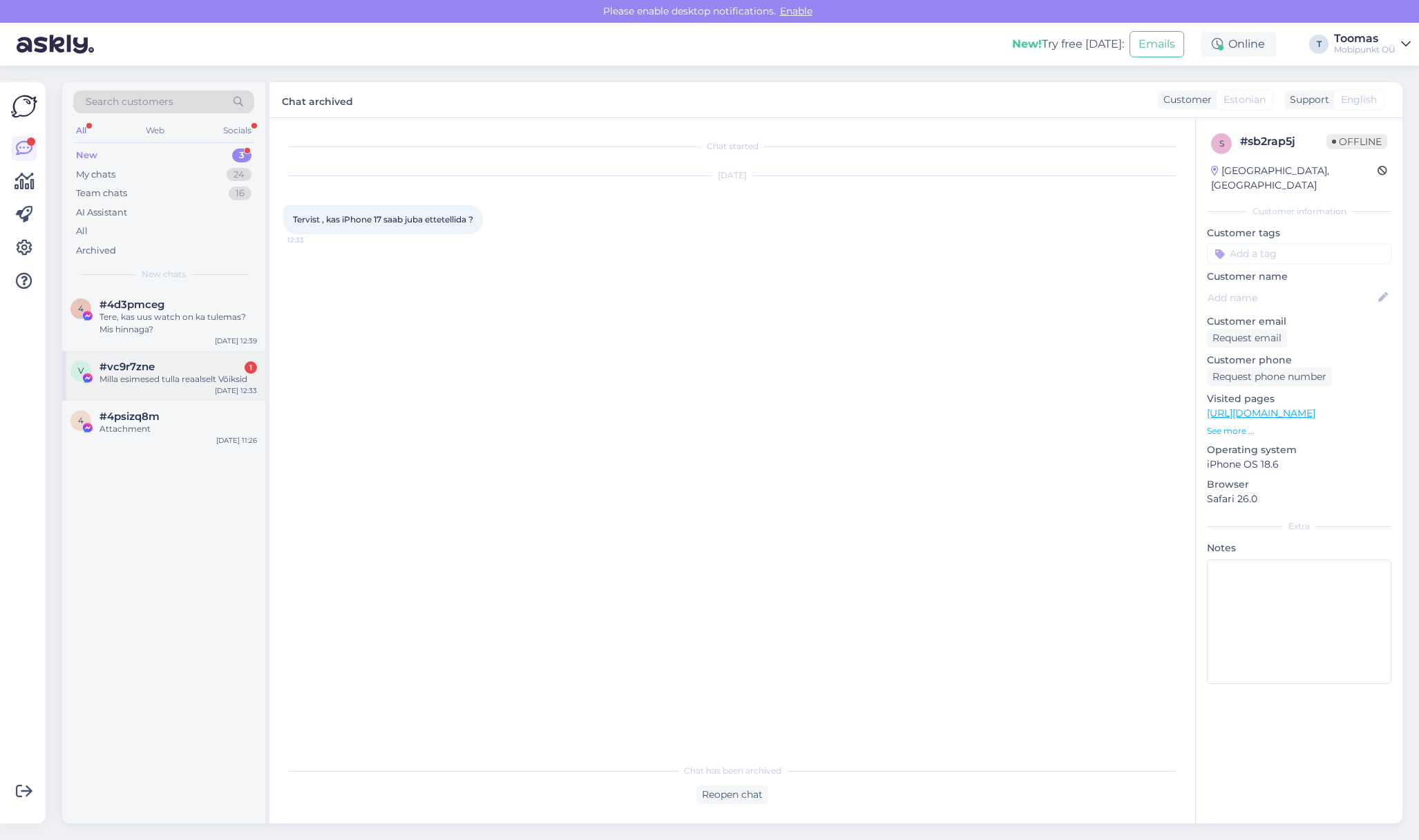
click at [106, 384] on div "Milla esimesed tulla reaalselt Võiksid" at bounding box center [178, 379] width 158 height 12
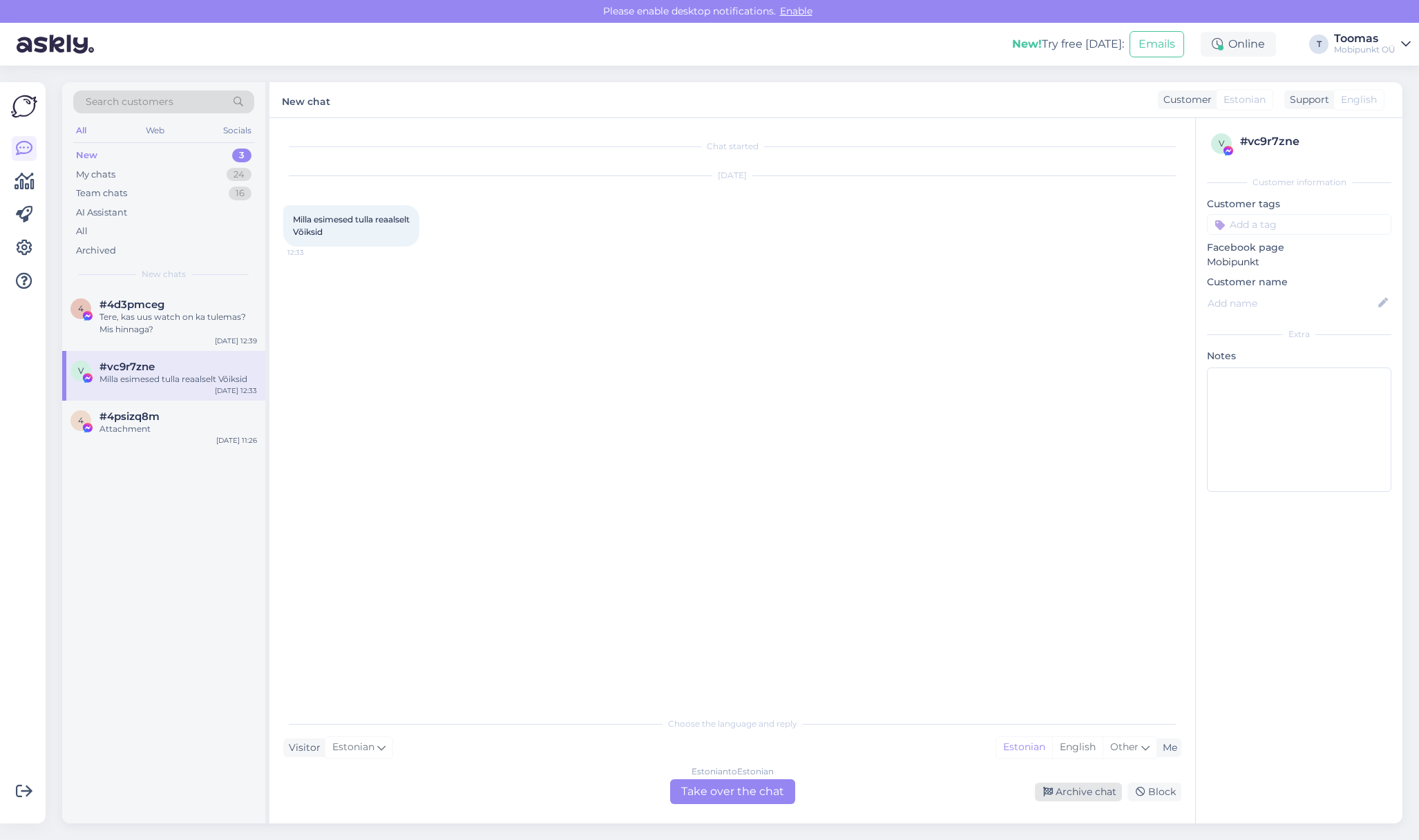
click at [1080, 797] on div "Archive chat" at bounding box center [1079, 792] width 87 height 19
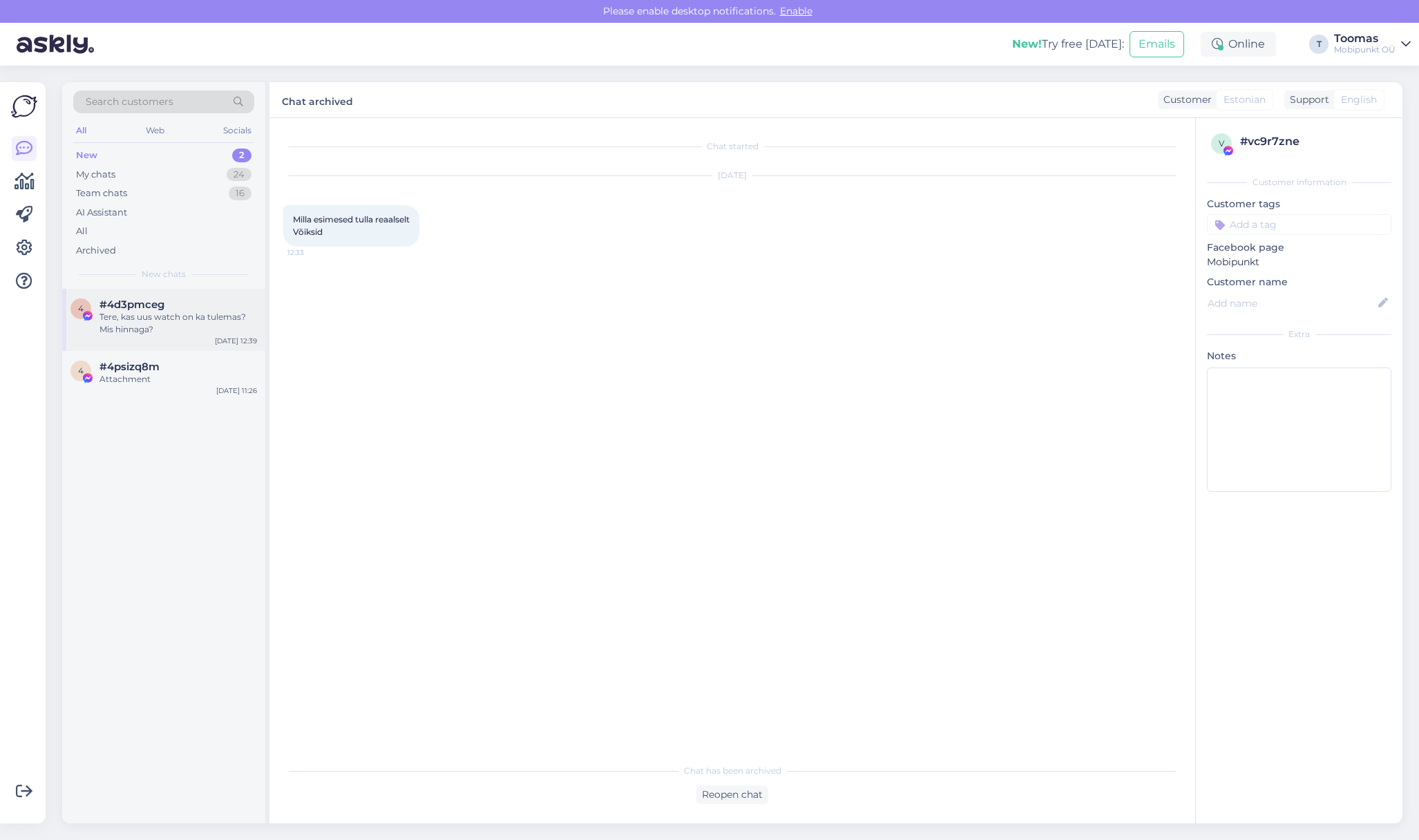
click at [156, 315] on div "Tere, kas uus watch on ka tulemas? Mis hinnaga?" at bounding box center [178, 323] width 158 height 25
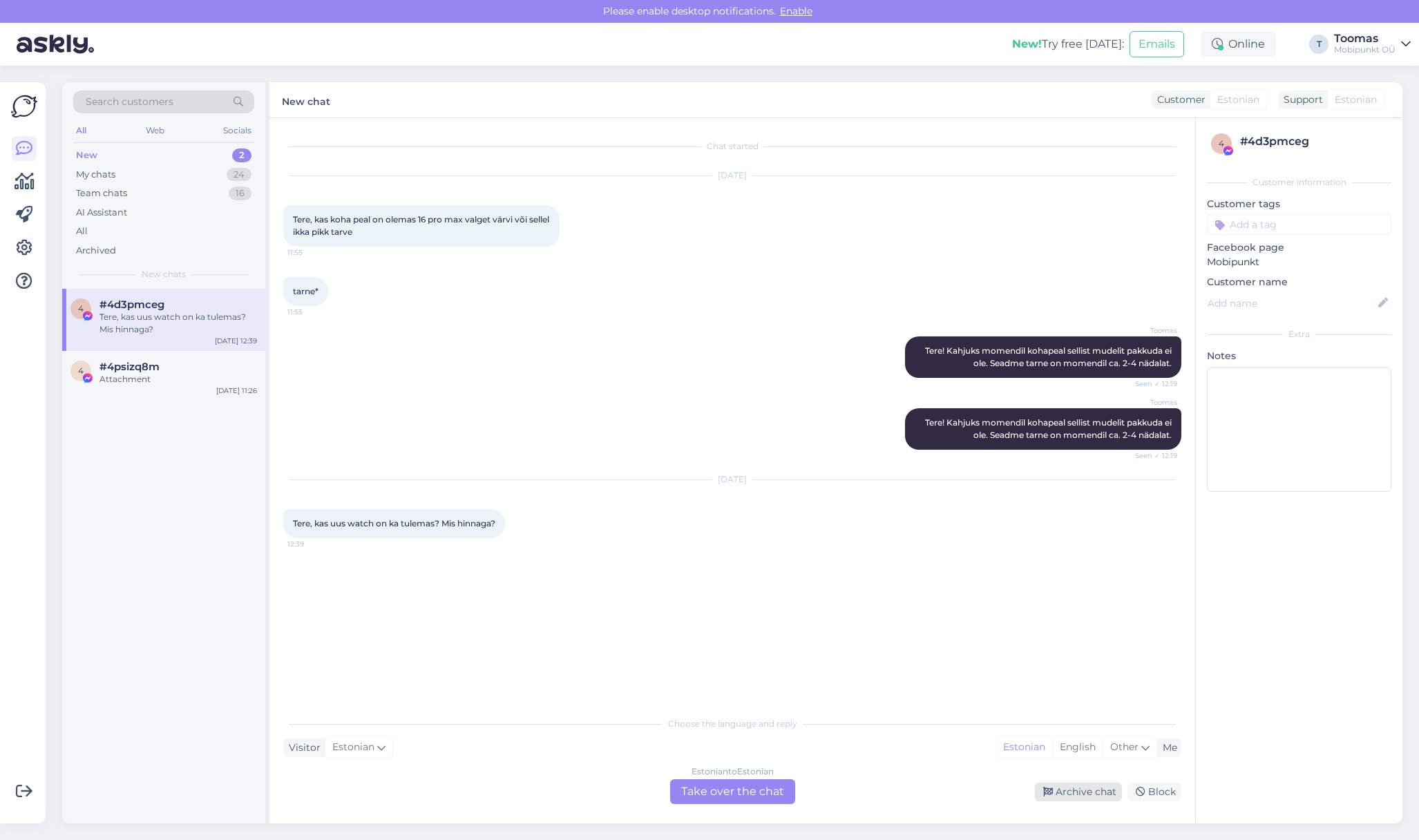
click at [1054, 788] on div "Archive chat" at bounding box center [1079, 792] width 87 height 19
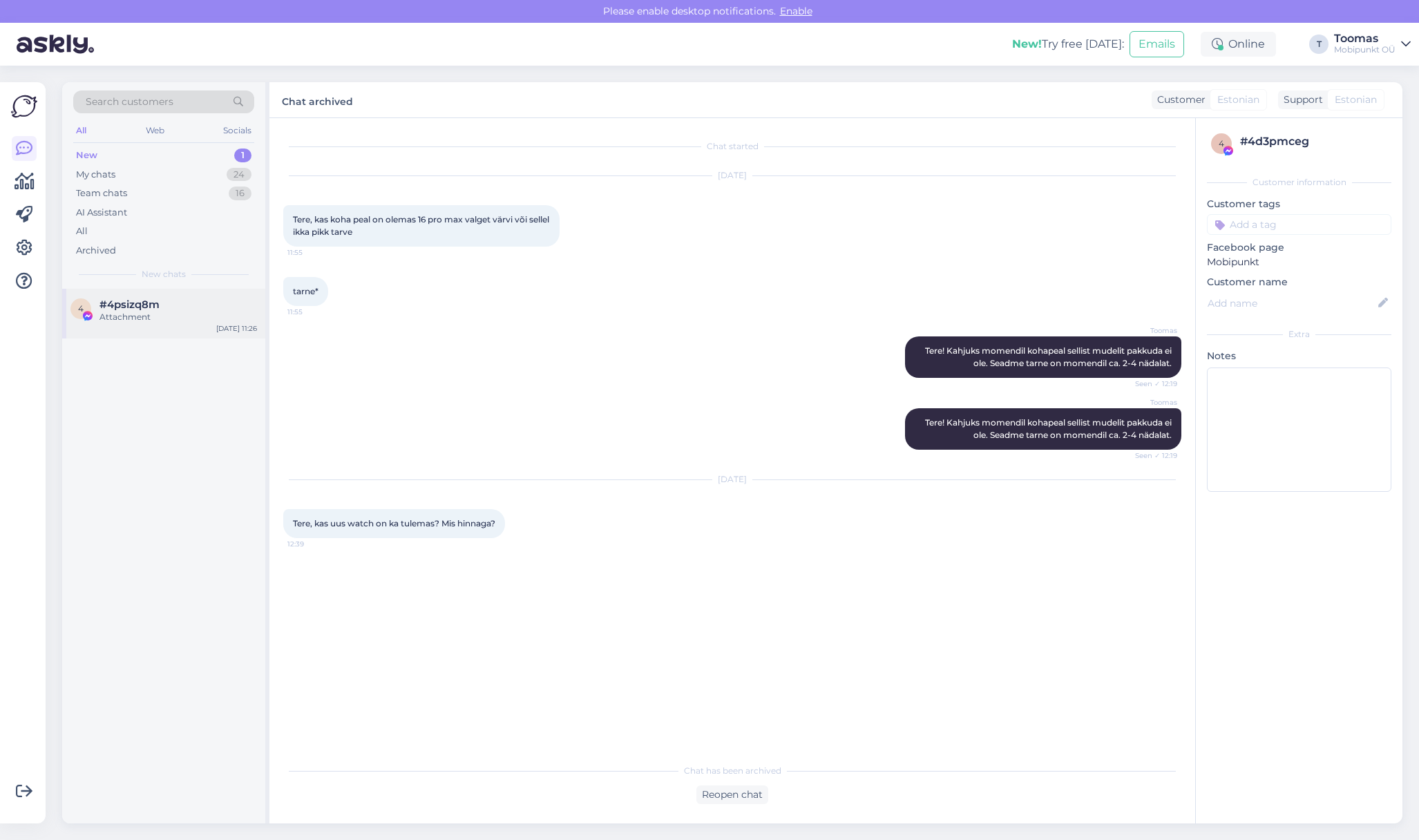
click at [216, 309] on div "#4psizq8m" at bounding box center [178, 304] width 158 height 12
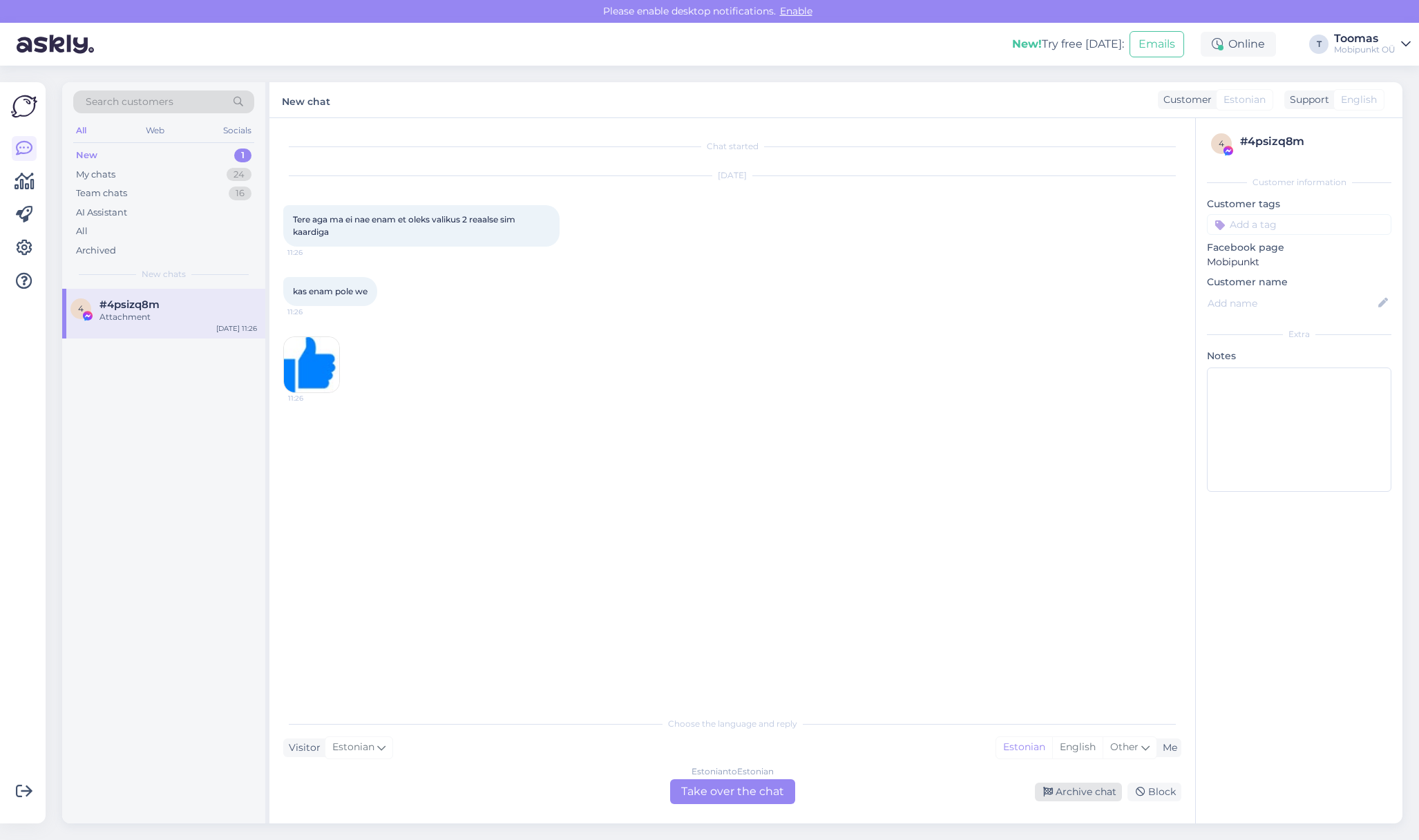
click at [1044, 791] on icon at bounding box center [1048, 792] width 10 height 10
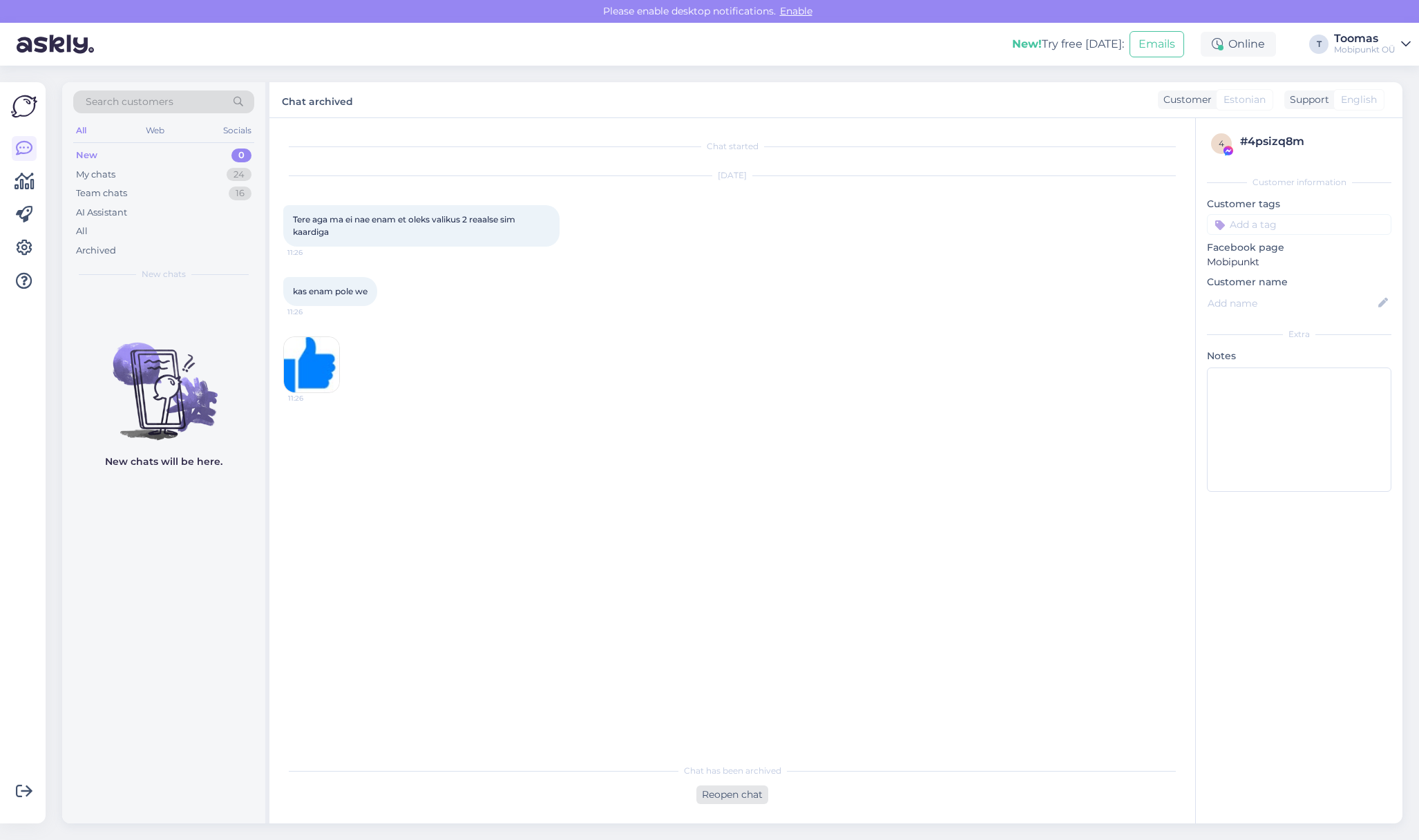
click at [731, 797] on div "Reopen chat" at bounding box center [732, 794] width 72 height 19
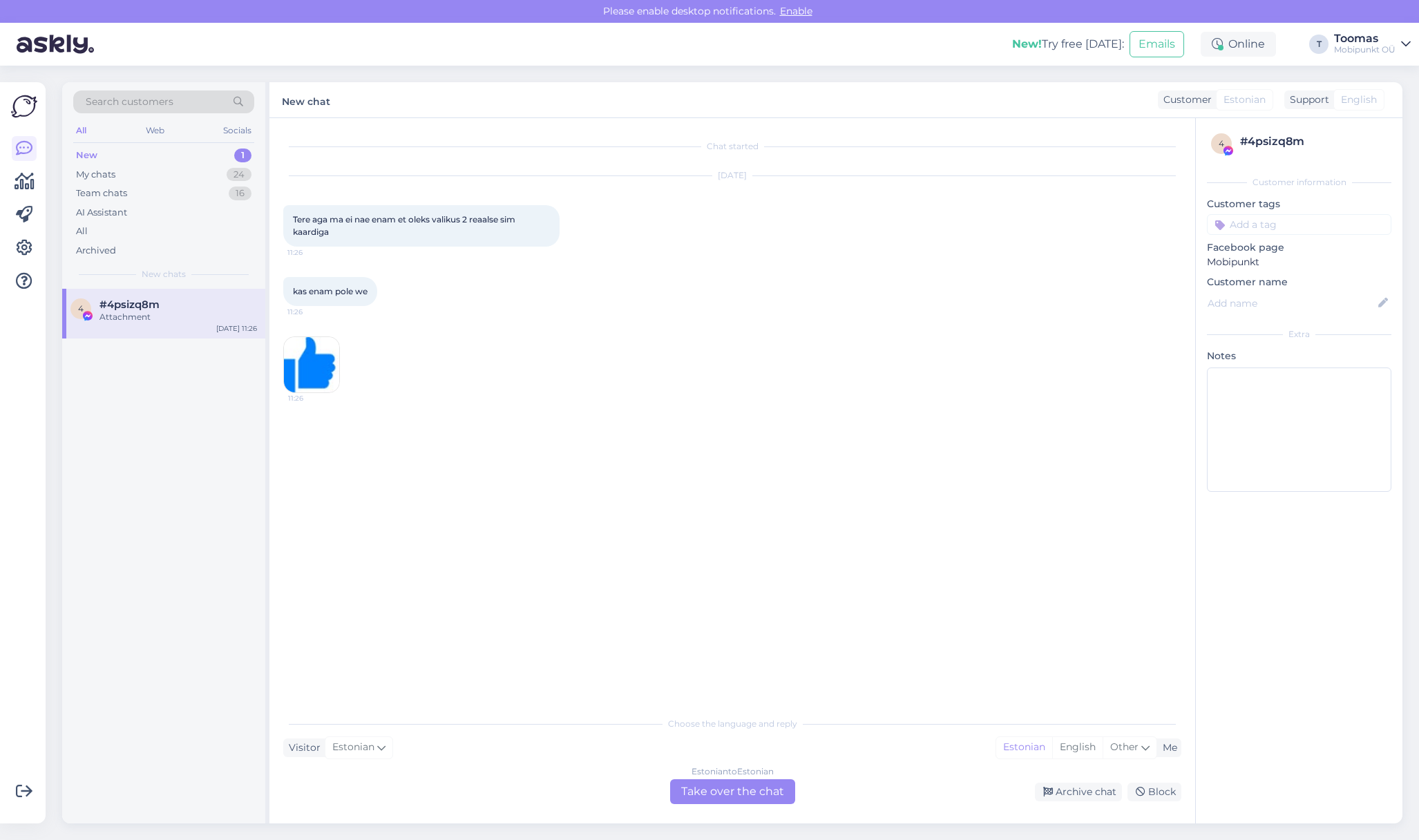
click at [714, 797] on div "Estonian to Estonian Take over the chat" at bounding box center [732, 791] width 125 height 25
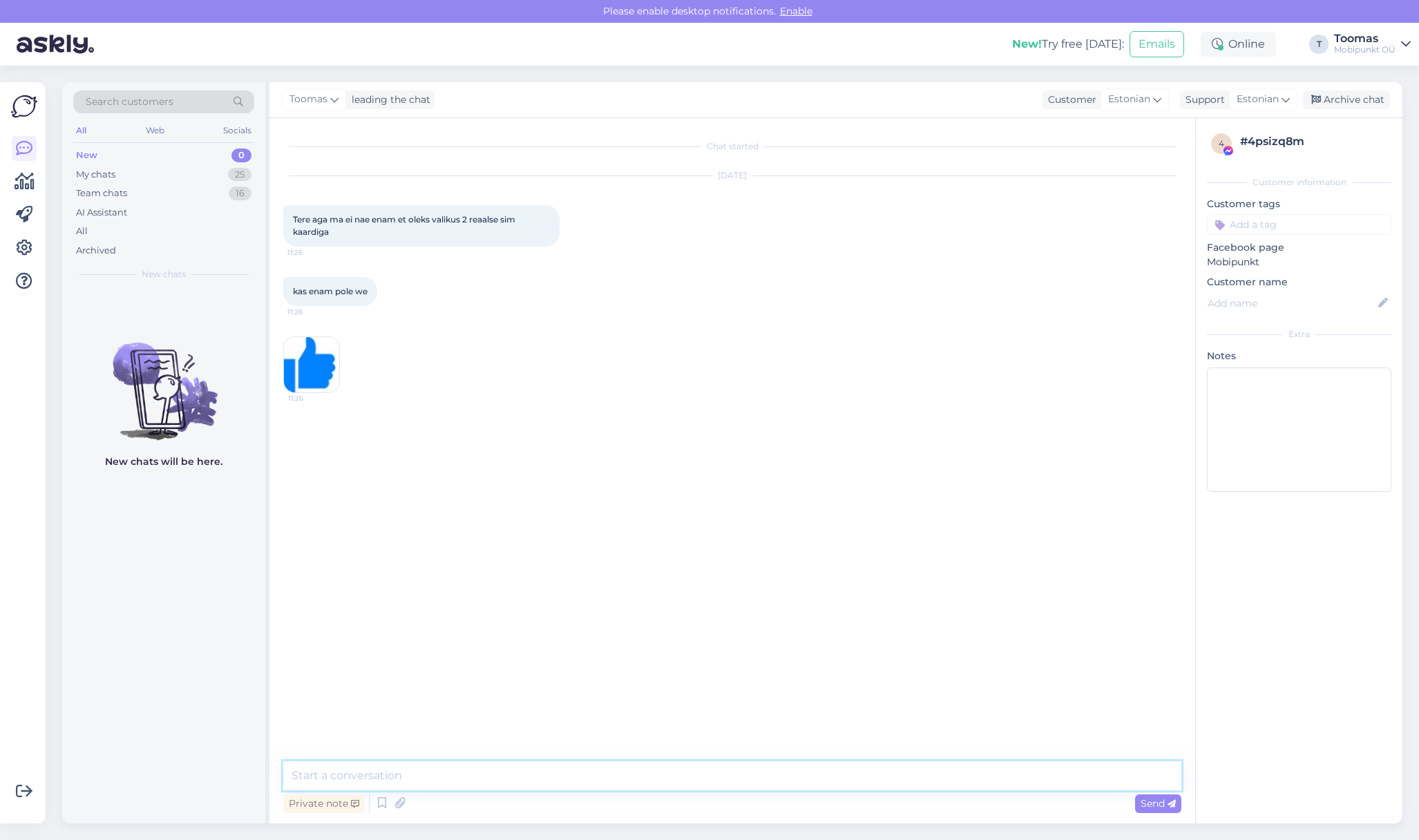
click at [675, 776] on textarea at bounding box center [732, 775] width 898 height 29
type textarea "Tere. Kahjuks enam ei ole tõepoolest Dual SIM variante pakkuda"
click at [97, 154] on div "New" at bounding box center [87, 155] width 21 height 14
click at [121, 180] on div "My chats 25" at bounding box center [164, 174] width 181 height 19
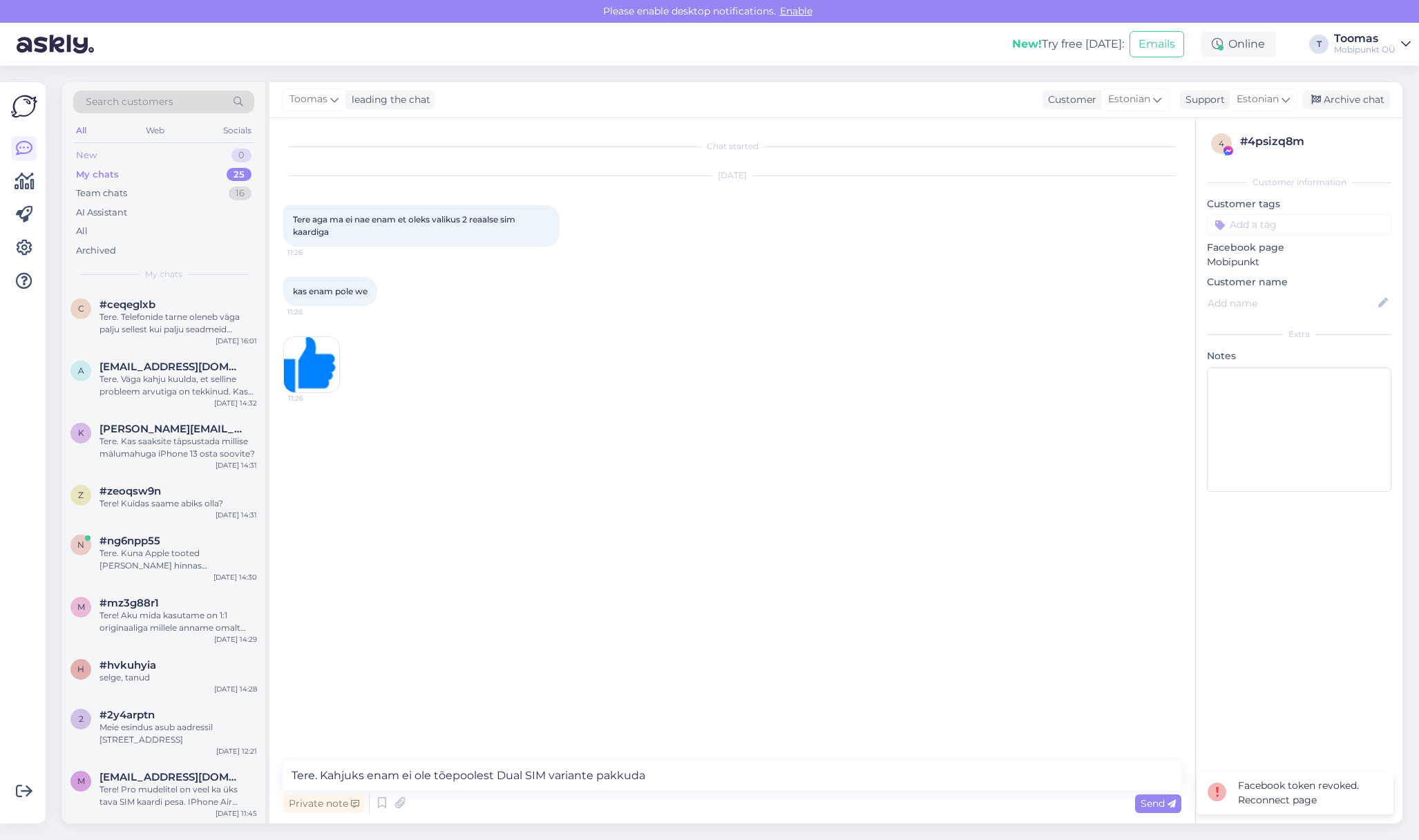
click at [101, 157] on div "New 0" at bounding box center [164, 155] width 181 height 19
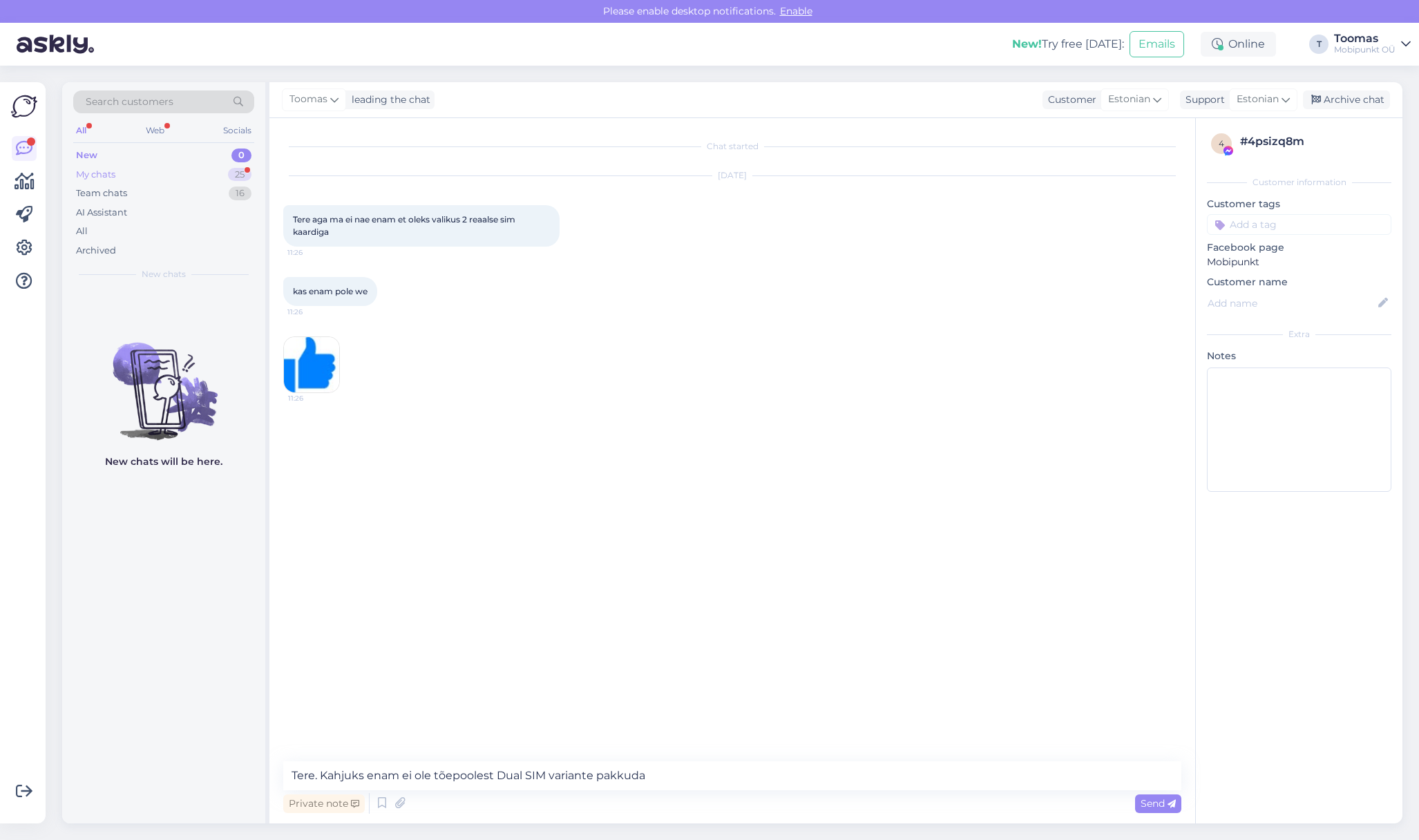
click at [250, 178] on div "25" at bounding box center [240, 174] width 24 height 14
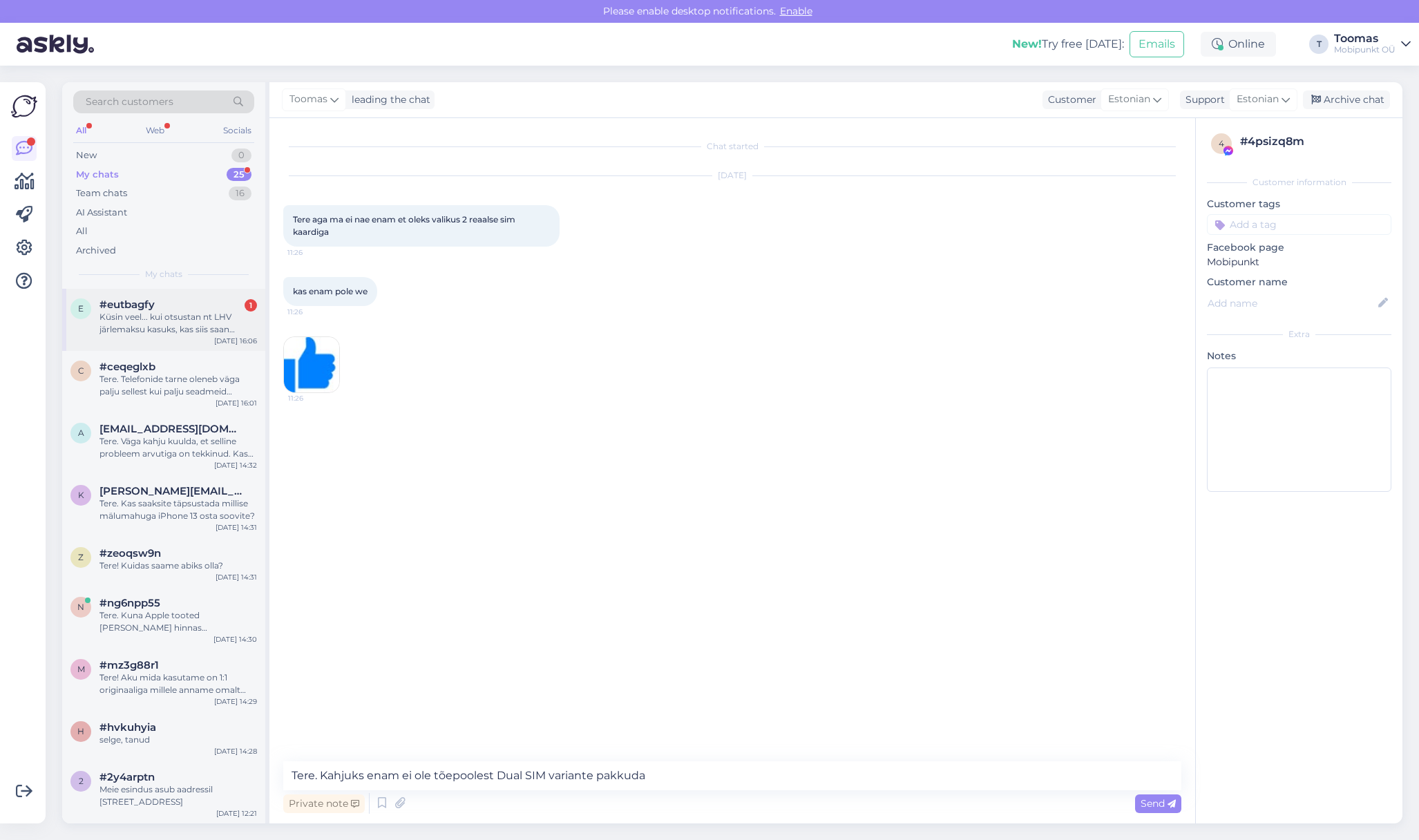
click at [225, 299] on div "#eutbagfy 1" at bounding box center [178, 304] width 158 height 12
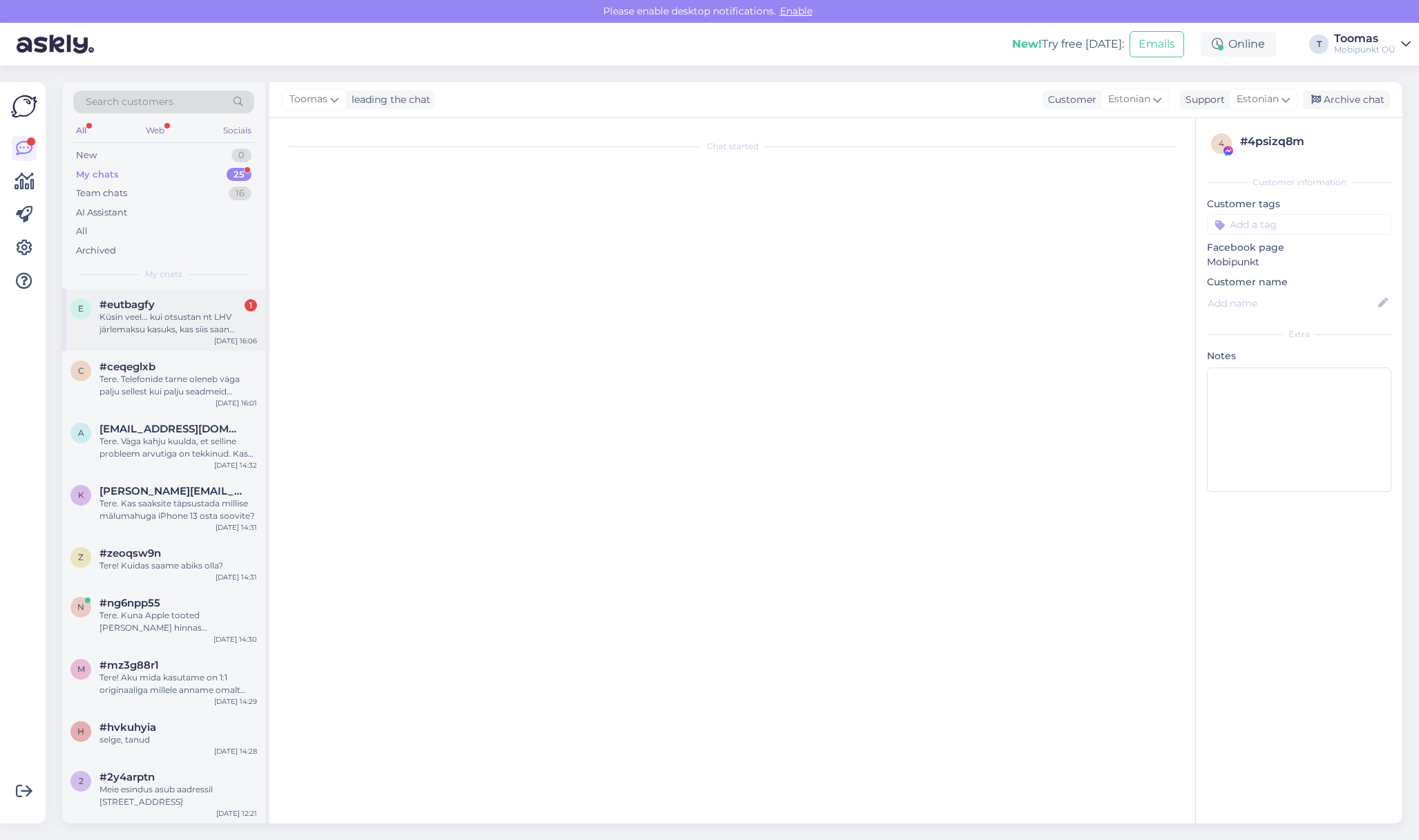
scroll to position [511, 0]
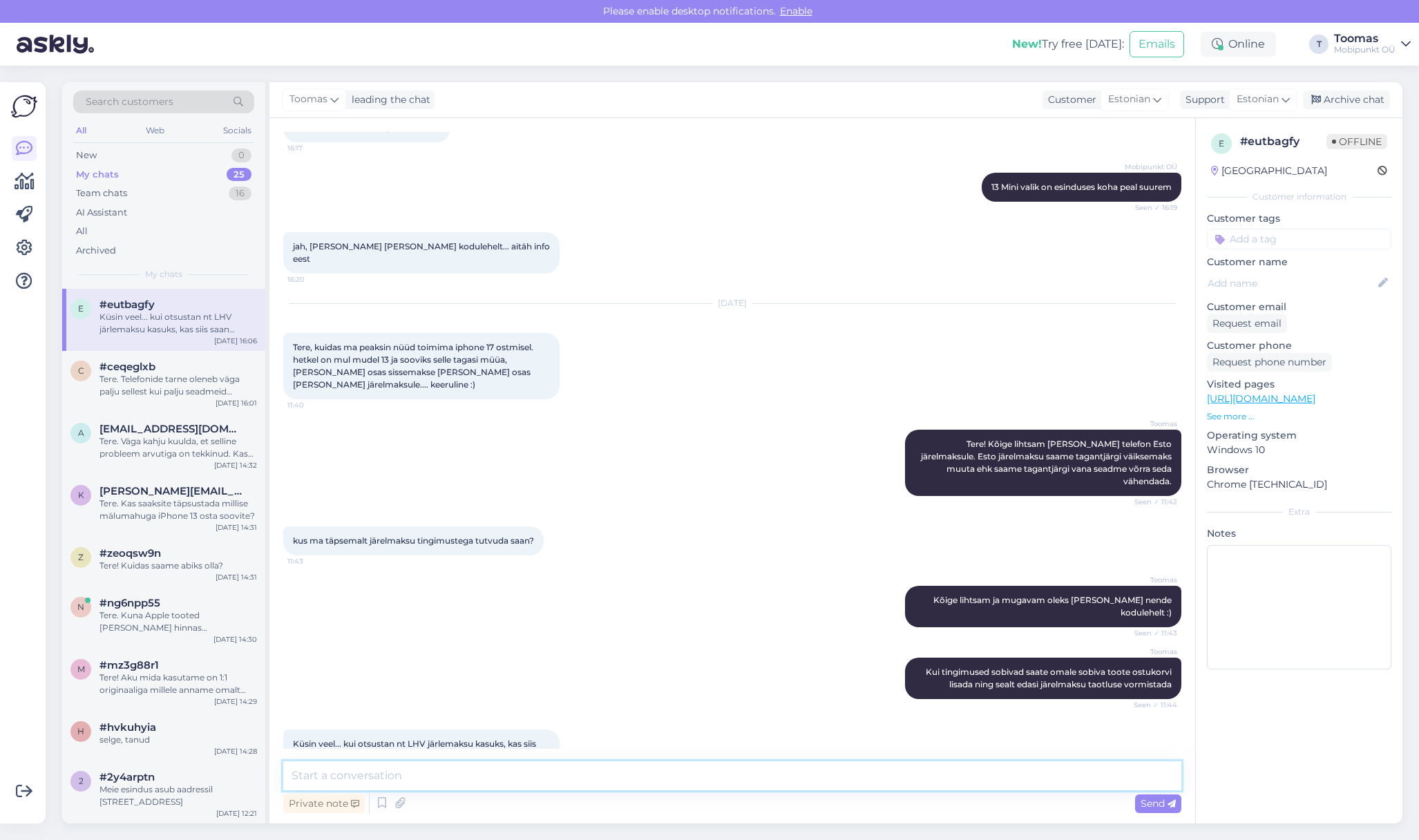
click at [508, 777] on textarea at bounding box center [732, 775] width 898 height 29
type textarea "Saab ikka kuid siis saame [PERSON_NAME] seadme summa Teile lihtsalt ülekandega …"
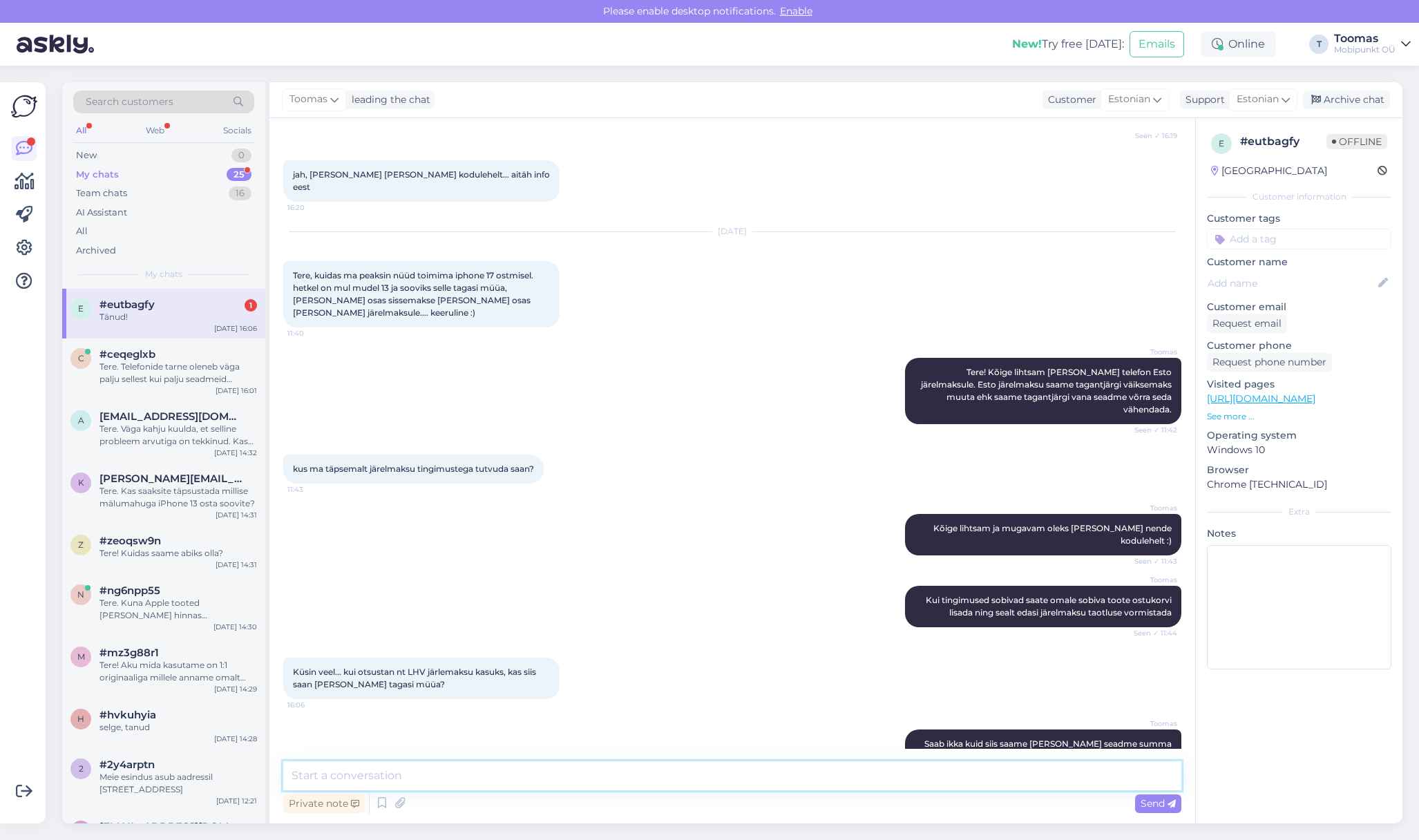
scroll to position [642, 0]
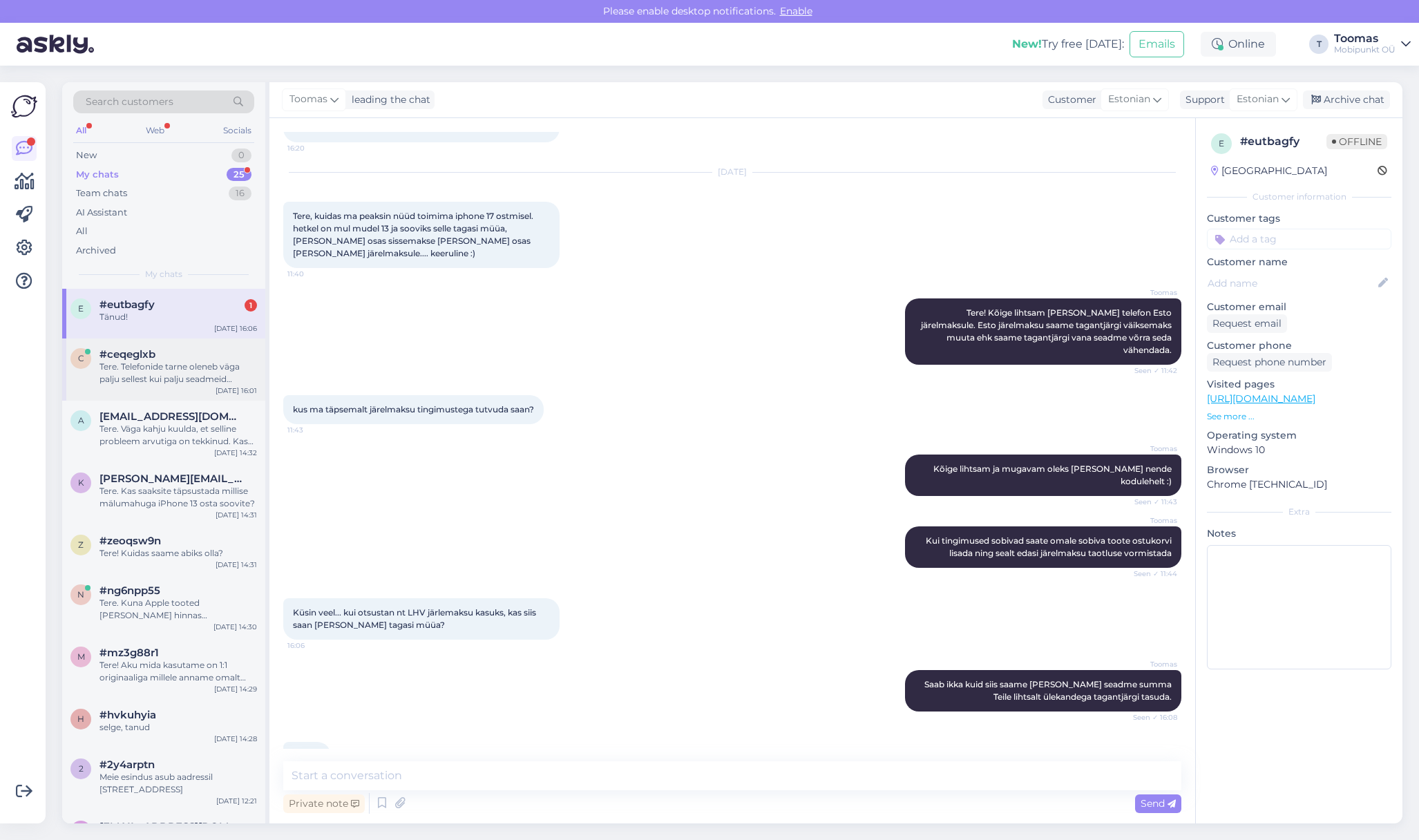
click at [180, 362] on div "Tere. Telefonide tarne oleneb väga palju sellest kui palju seadmeid saadavale t…" at bounding box center [178, 372] width 158 height 25
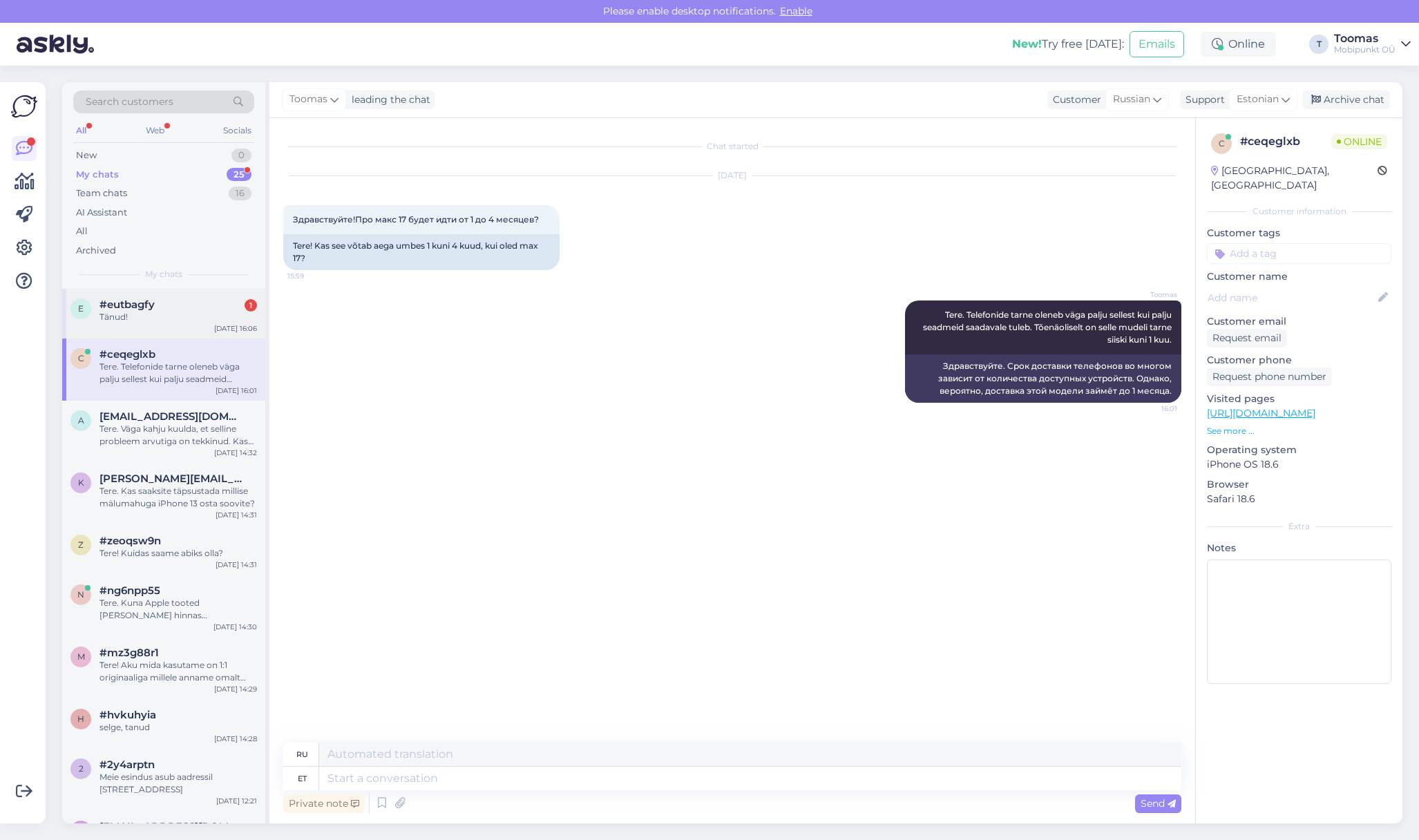
scroll to position [0, 0]
click at [195, 314] on div "Tänud!" at bounding box center [178, 317] width 158 height 12
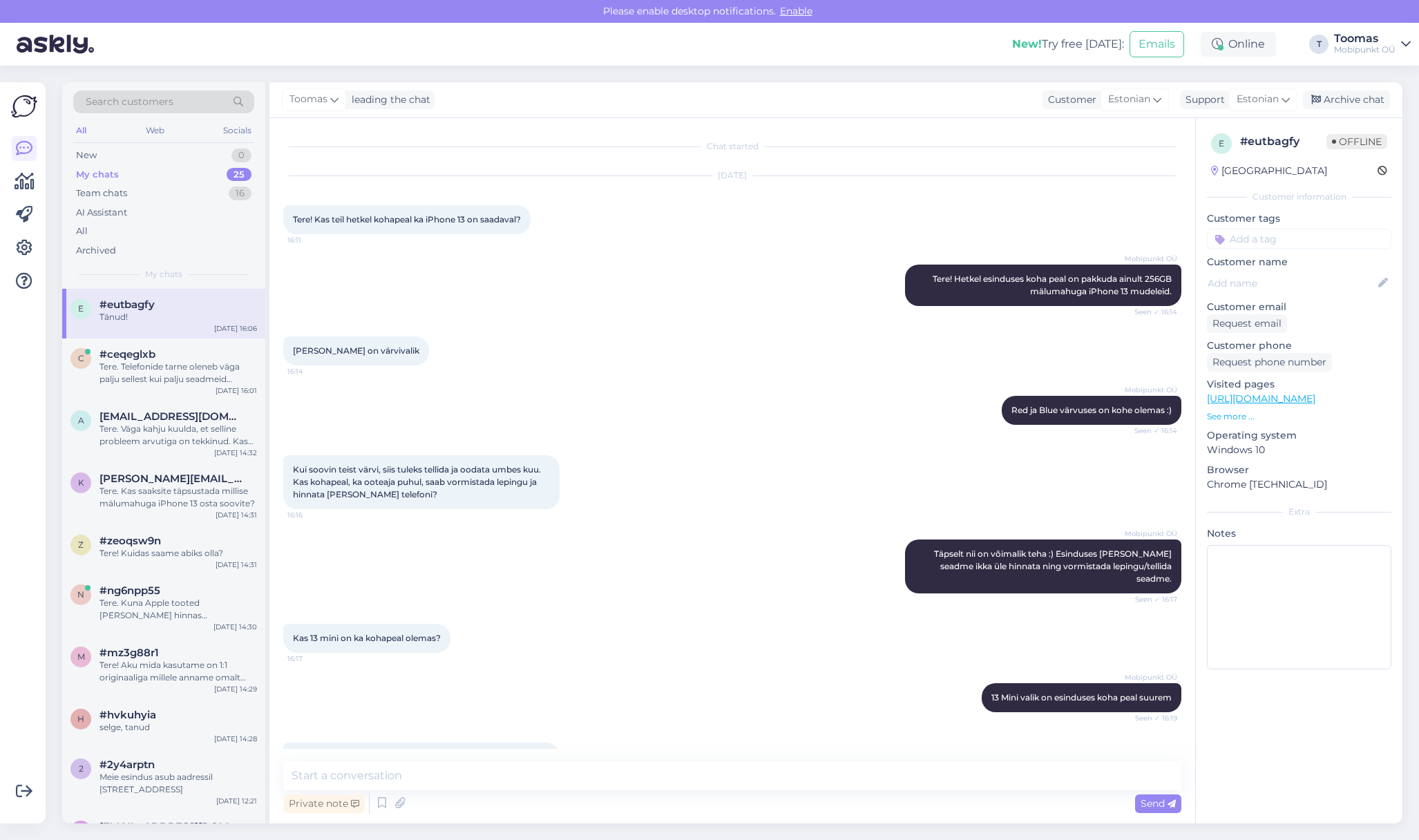
scroll to position [642, 0]
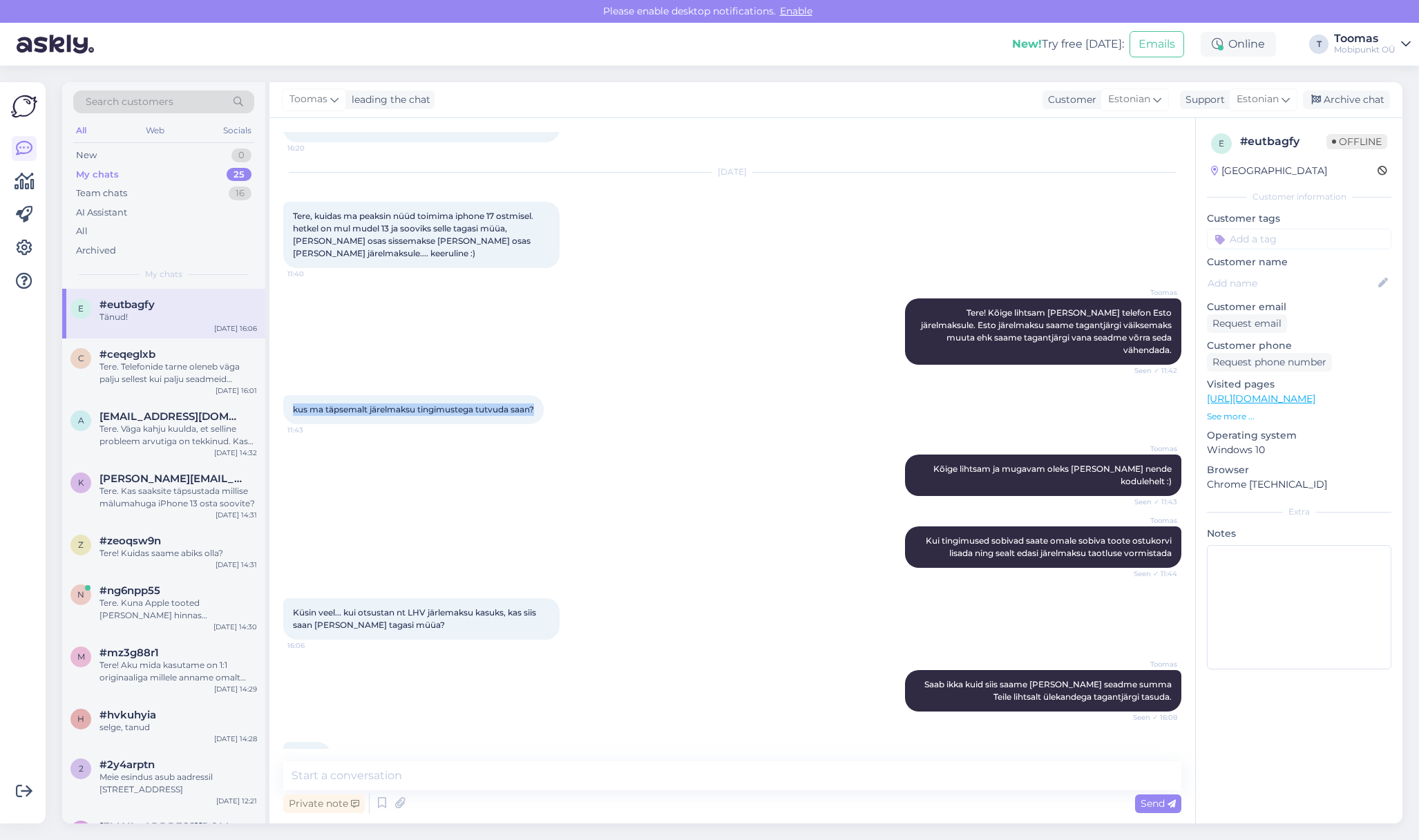
drag, startPoint x: 293, startPoint y: 370, endPoint x: 563, endPoint y: 379, distance: 270.1
click at [563, 380] on div "kus ma täpsemalt järelmaksu tingimustega tutvuda saan? 11:43" at bounding box center [732, 409] width 898 height 59
click at [512, 404] on span "kus ma täpsemalt järelmaksu tingimustega tutvuda saan?" at bounding box center [414, 409] width 241 height 11
